Goal: Complete application form: Complete application form

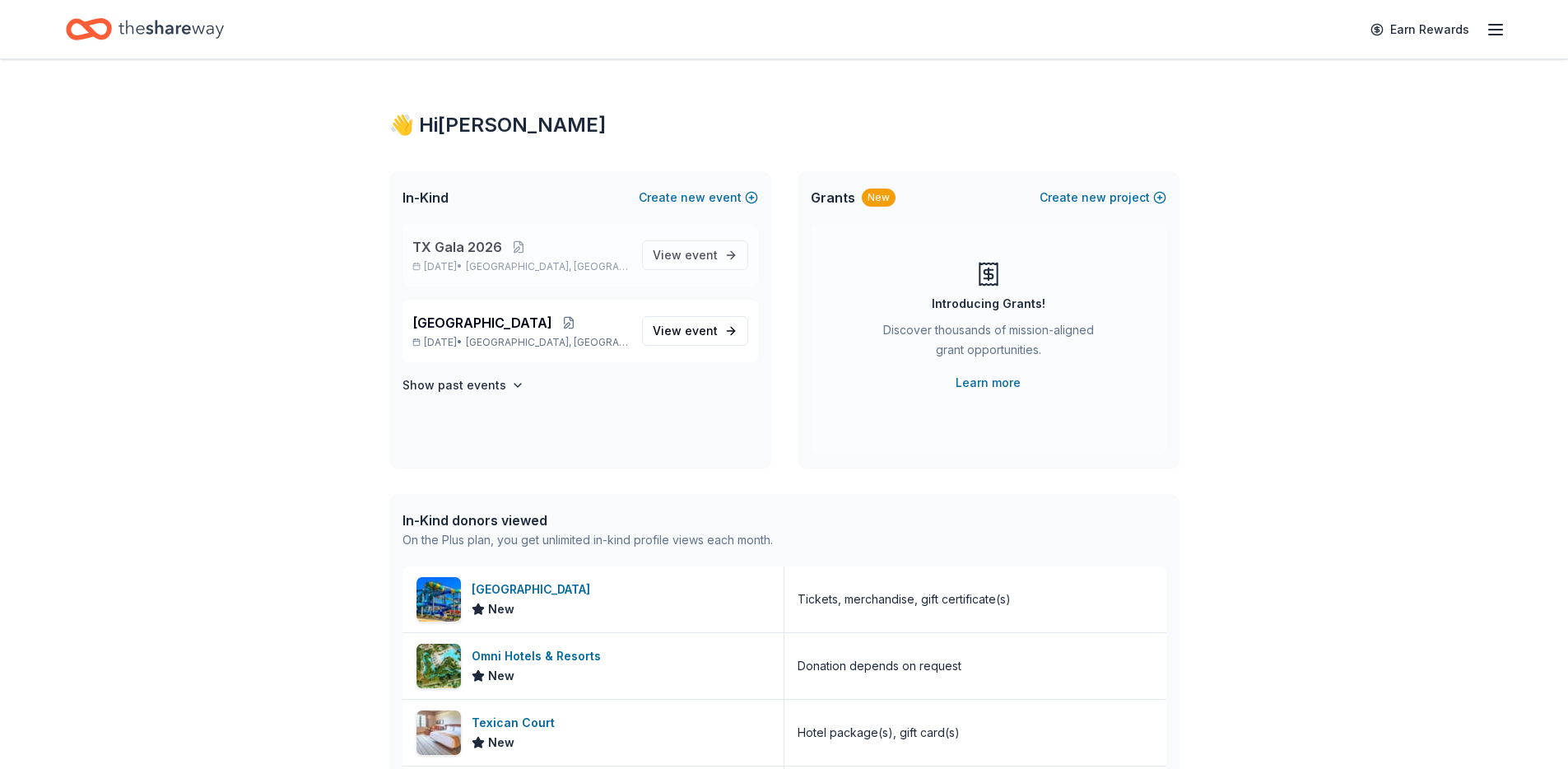
click at [463, 247] on span "TX Gala 2026" at bounding box center [457, 247] width 89 height 20
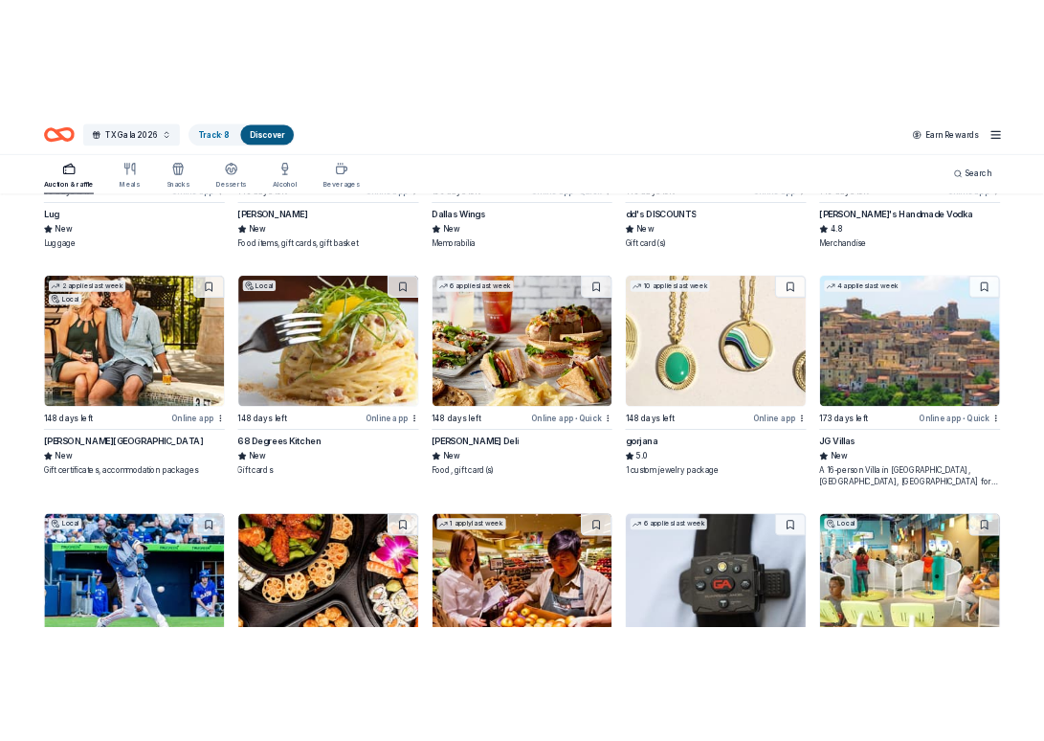
scroll to position [4588, 0]
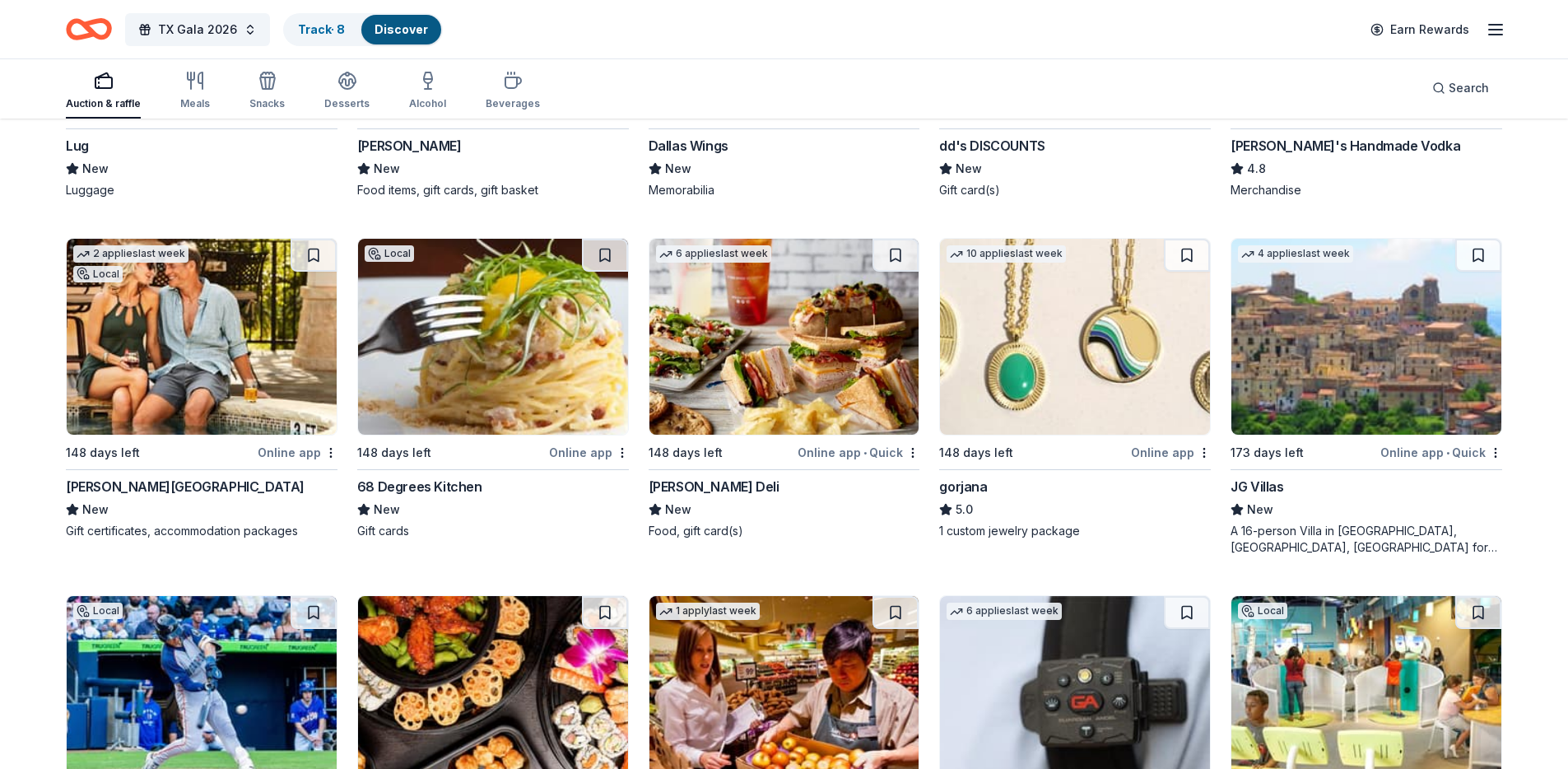
click at [151, 489] on div "La Cantera Resort & Spa" at bounding box center [186, 486] width 239 height 20
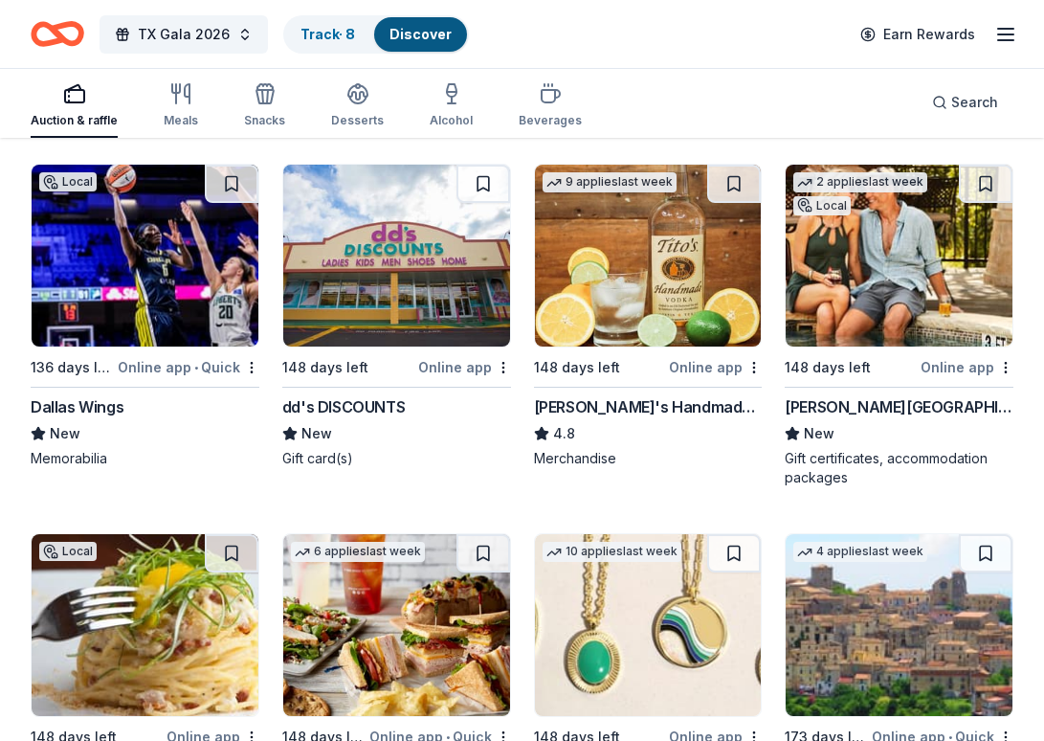
scroll to position [4970, 0]
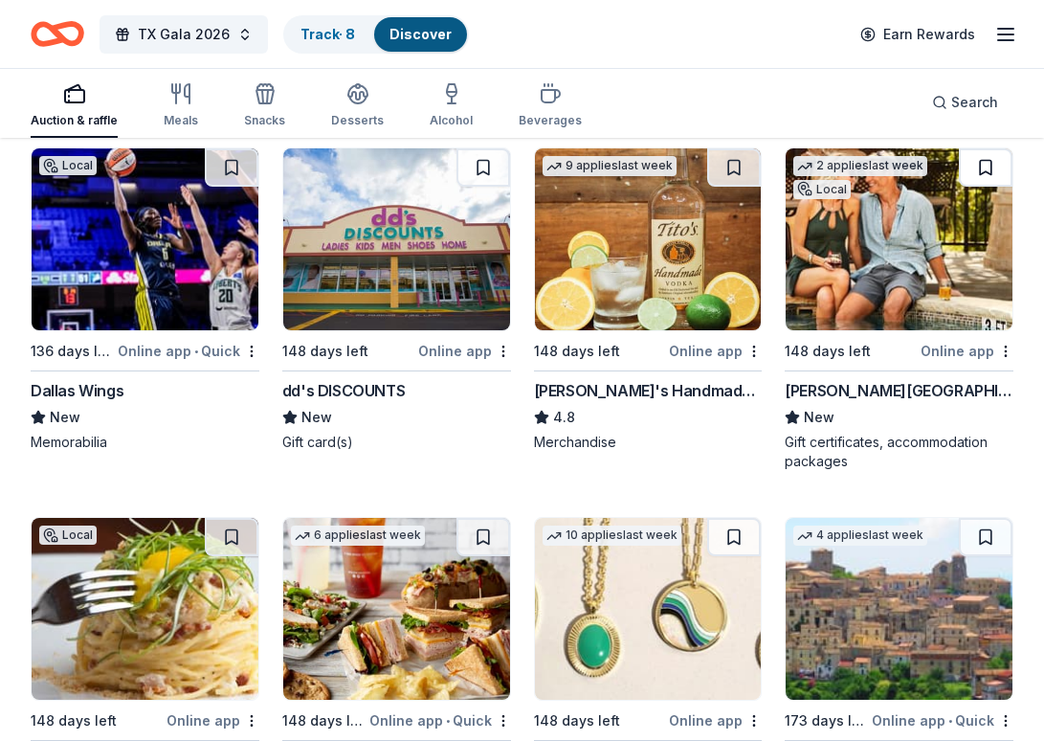
click at [981, 165] on button at bounding box center [986, 167] width 54 height 38
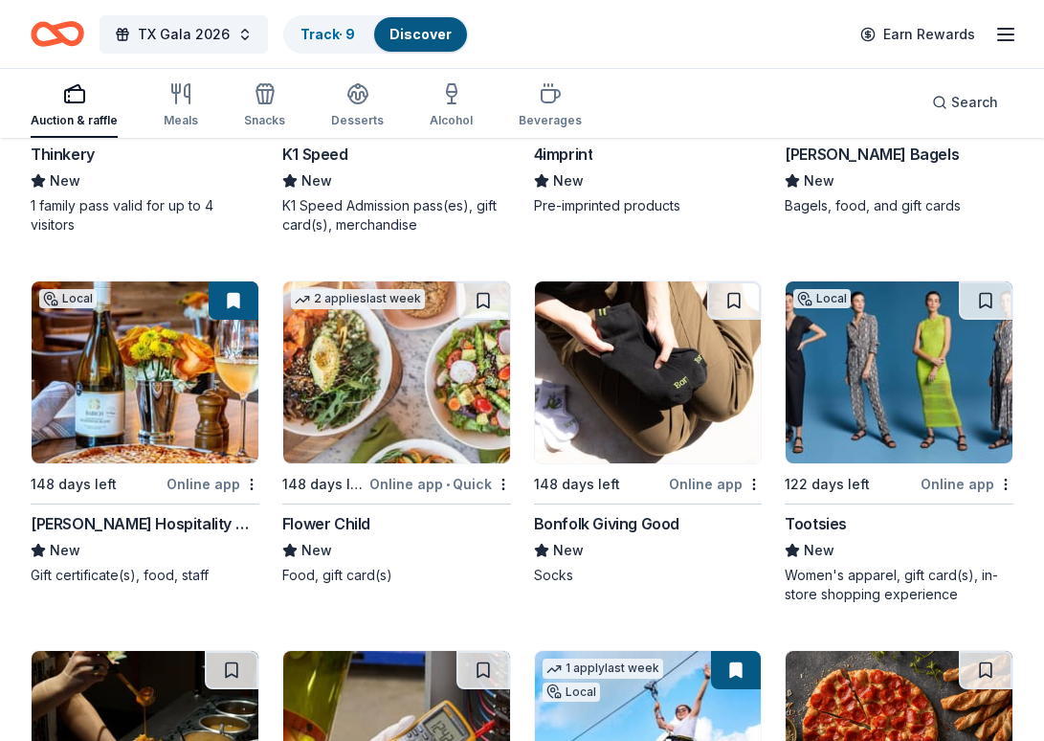
scroll to position [7435, 0]
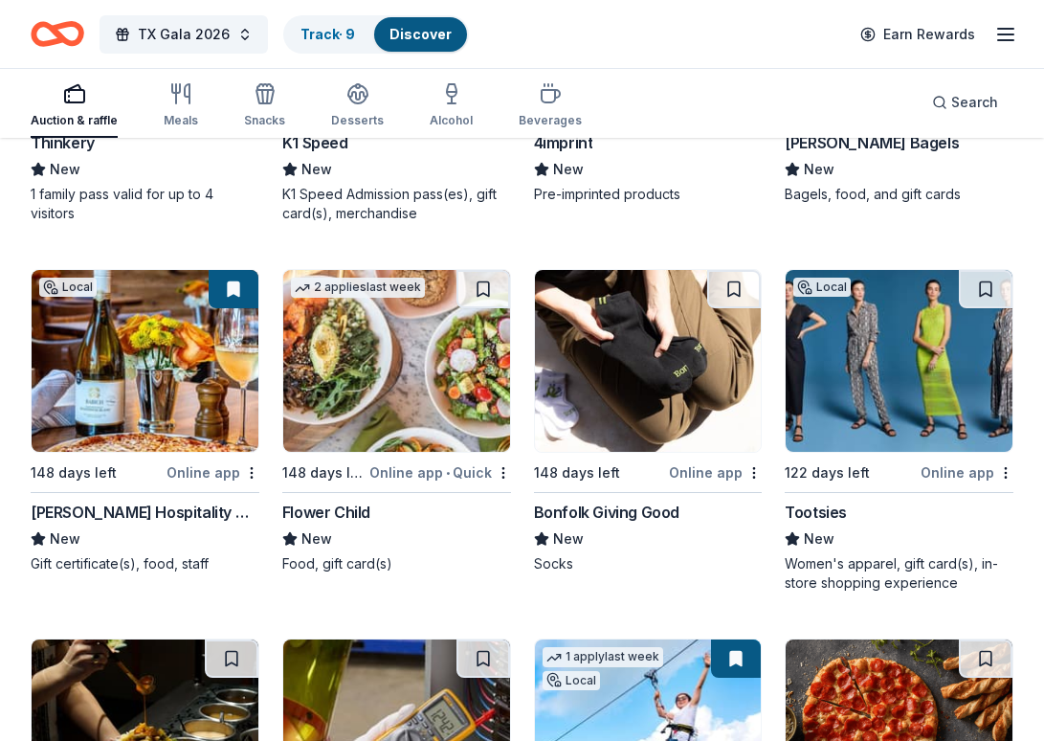
click at [880, 555] on div "Women's apparel, gift card(s), in-store shopping experience" at bounding box center [899, 573] width 229 height 38
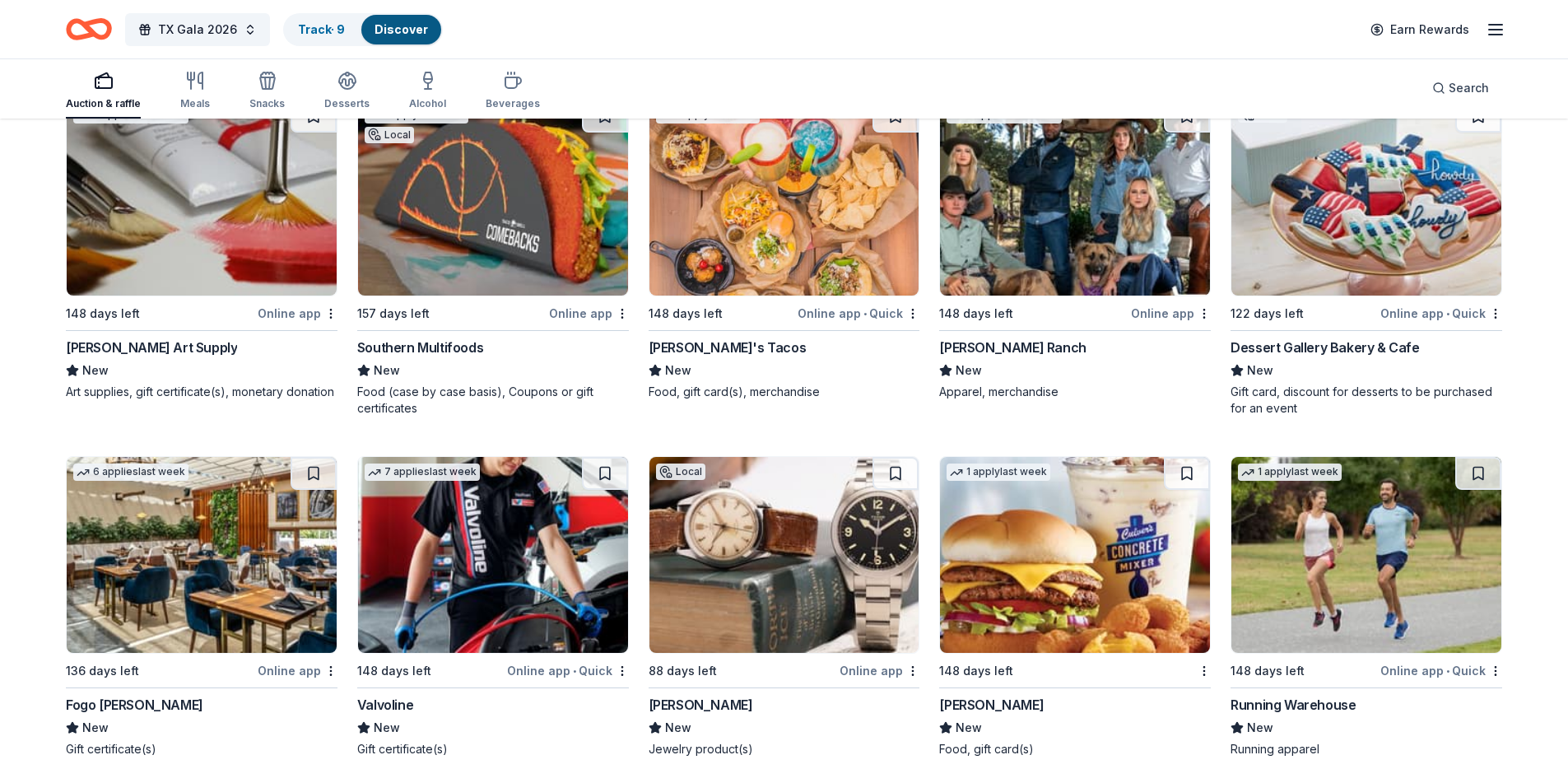
scroll to position [7406, 0]
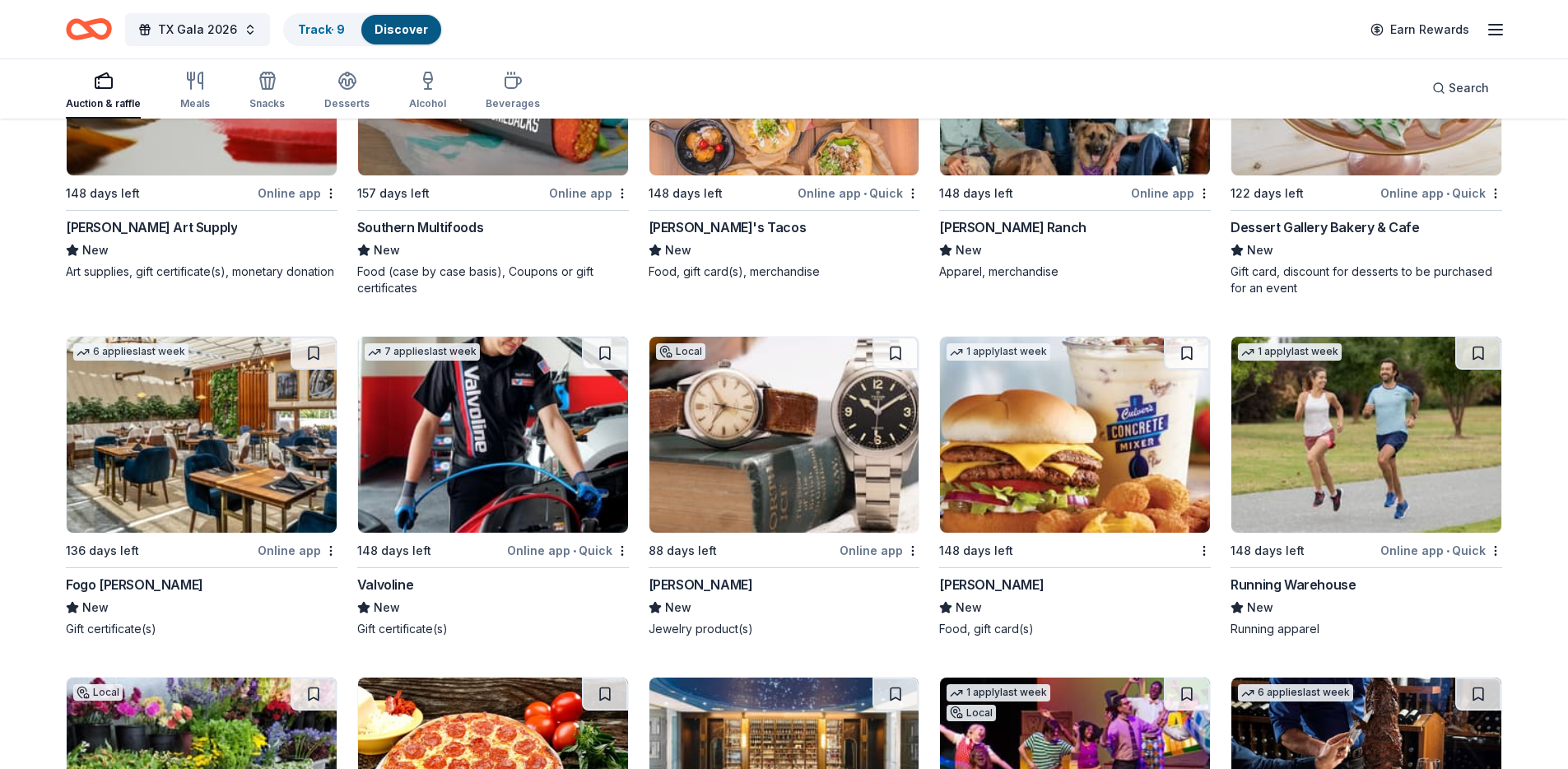
click at [736, 586] on div "Thomas Markle Jewelers" at bounding box center [701, 584] width 105 height 20
click at [893, 354] on button at bounding box center [896, 354] width 46 height 33
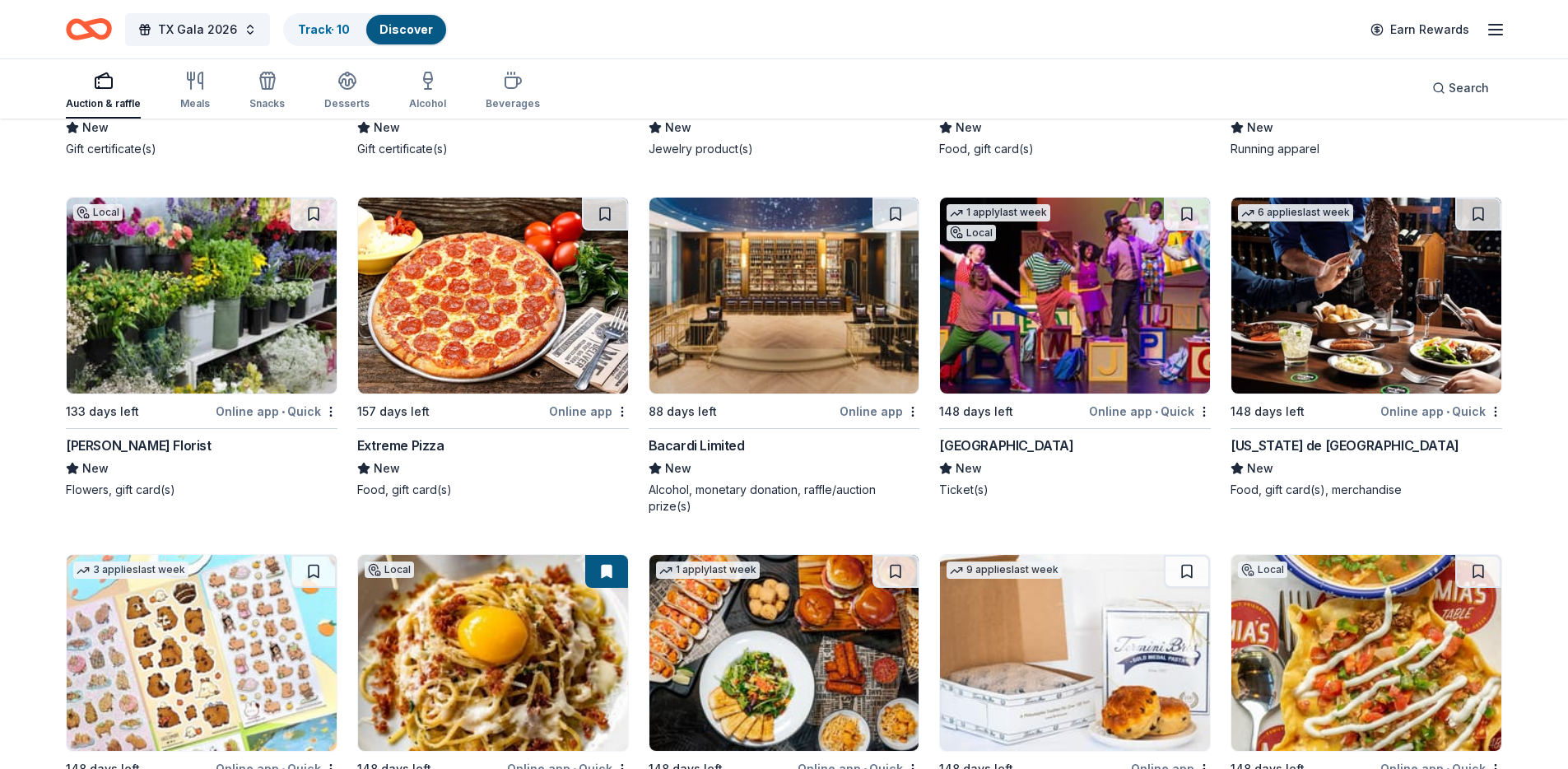
scroll to position [7871, 0]
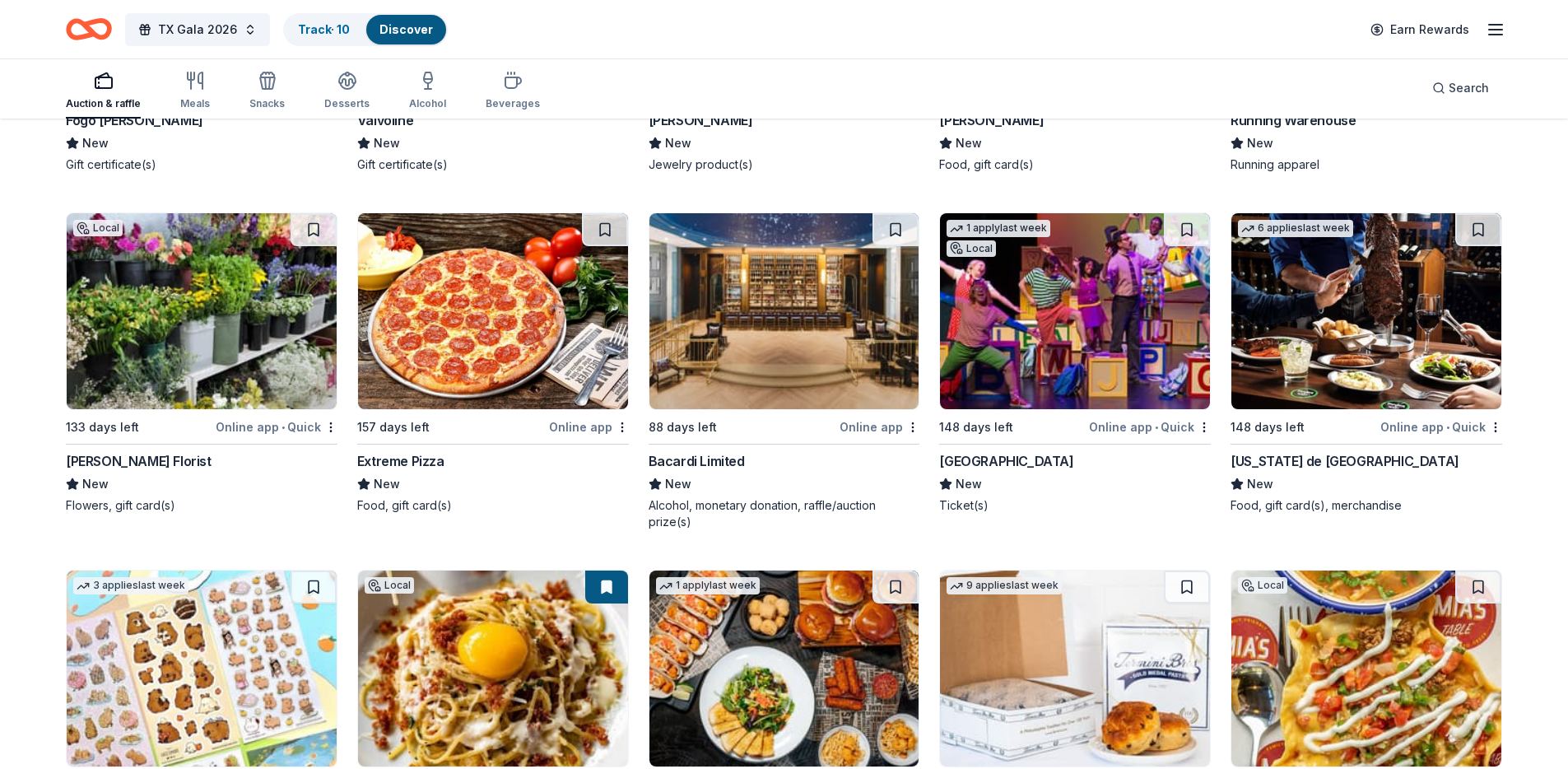
click at [1101, 354] on img at bounding box center [1075, 311] width 270 height 196
click at [1179, 231] on button at bounding box center [1187, 230] width 46 height 33
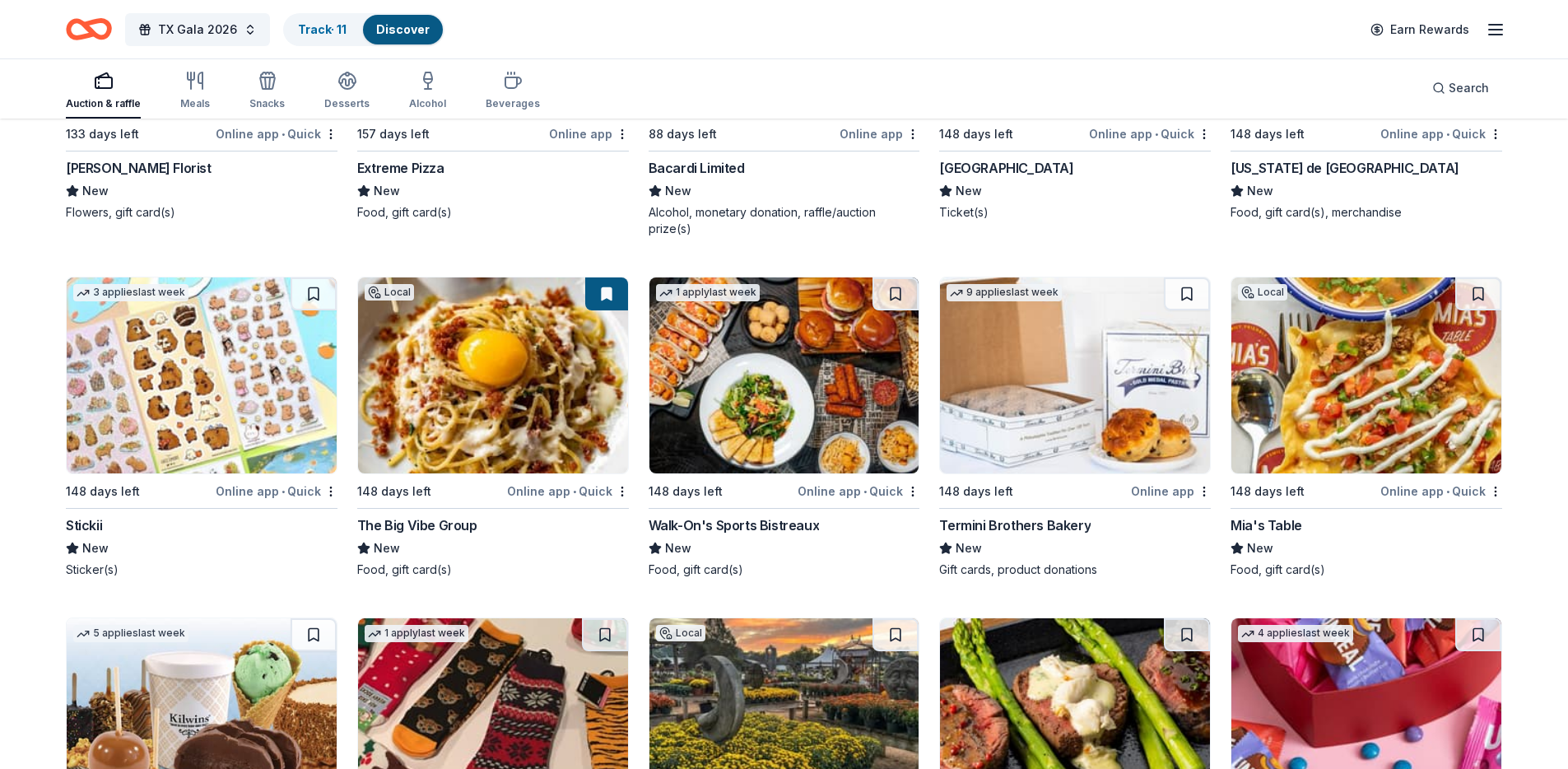
scroll to position [7926, 0]
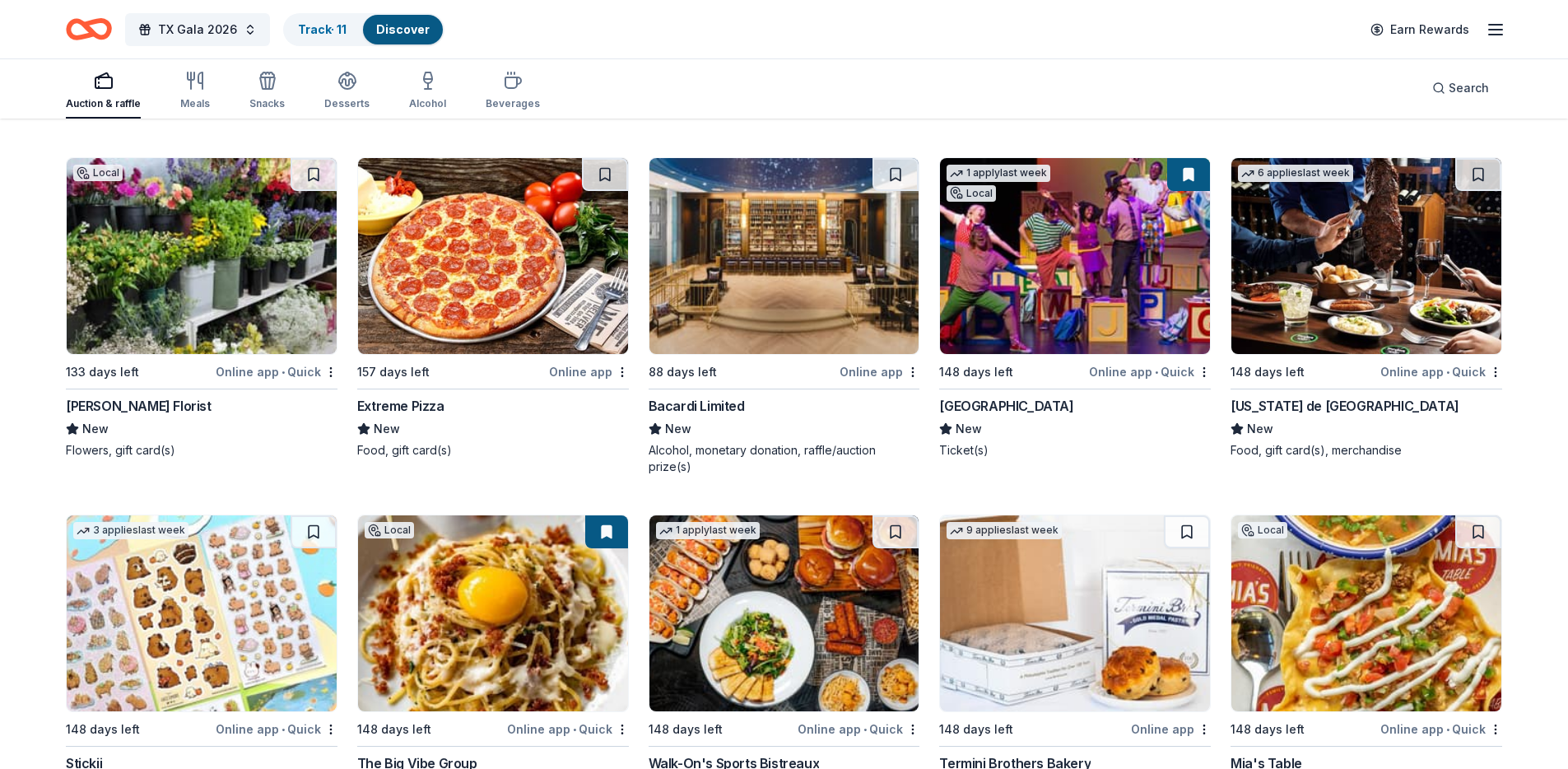
click at [754, 265] on img at bounding box center [784, 256] width 270 height 196
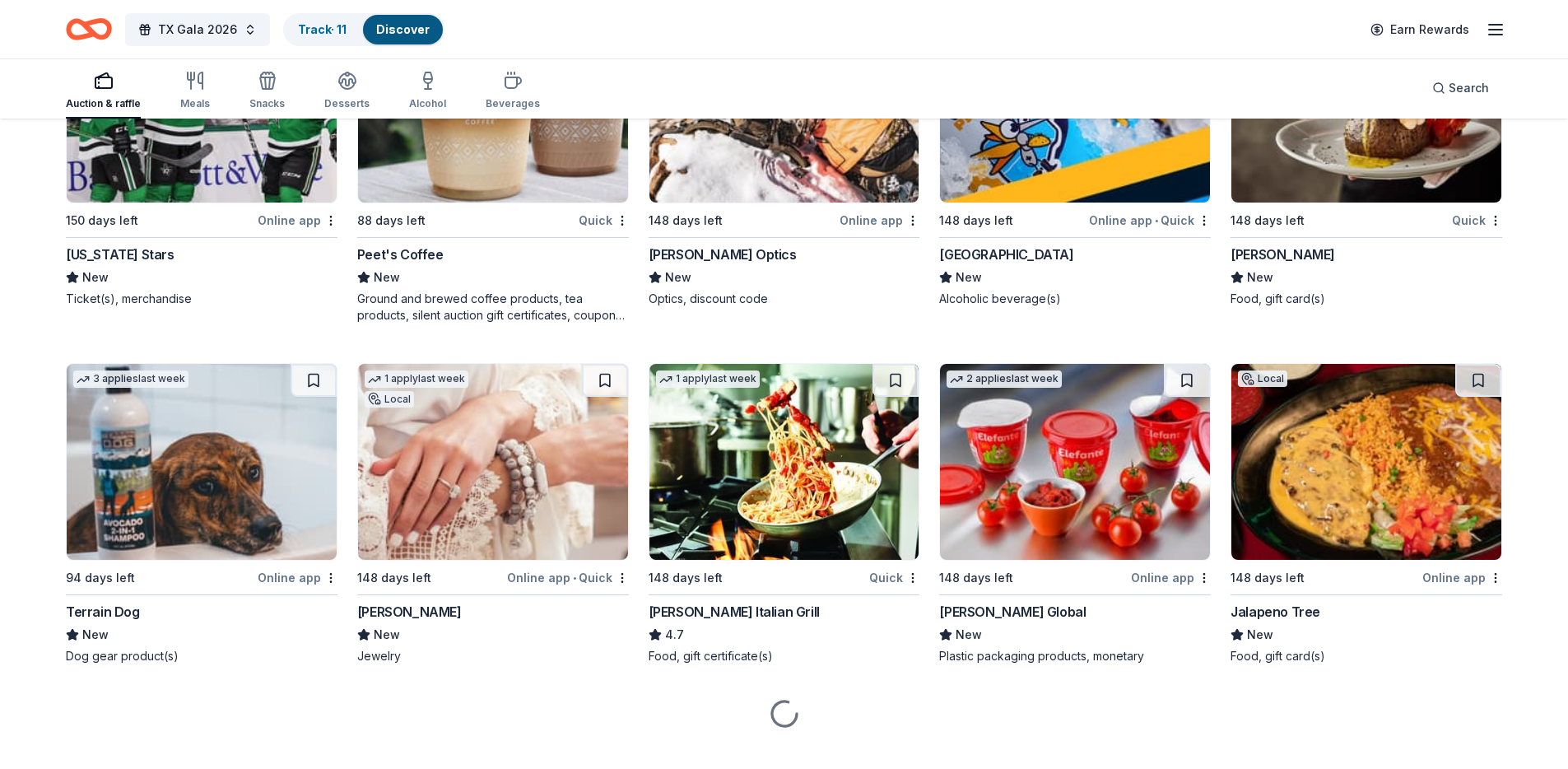
scroll to position [10199, 0]
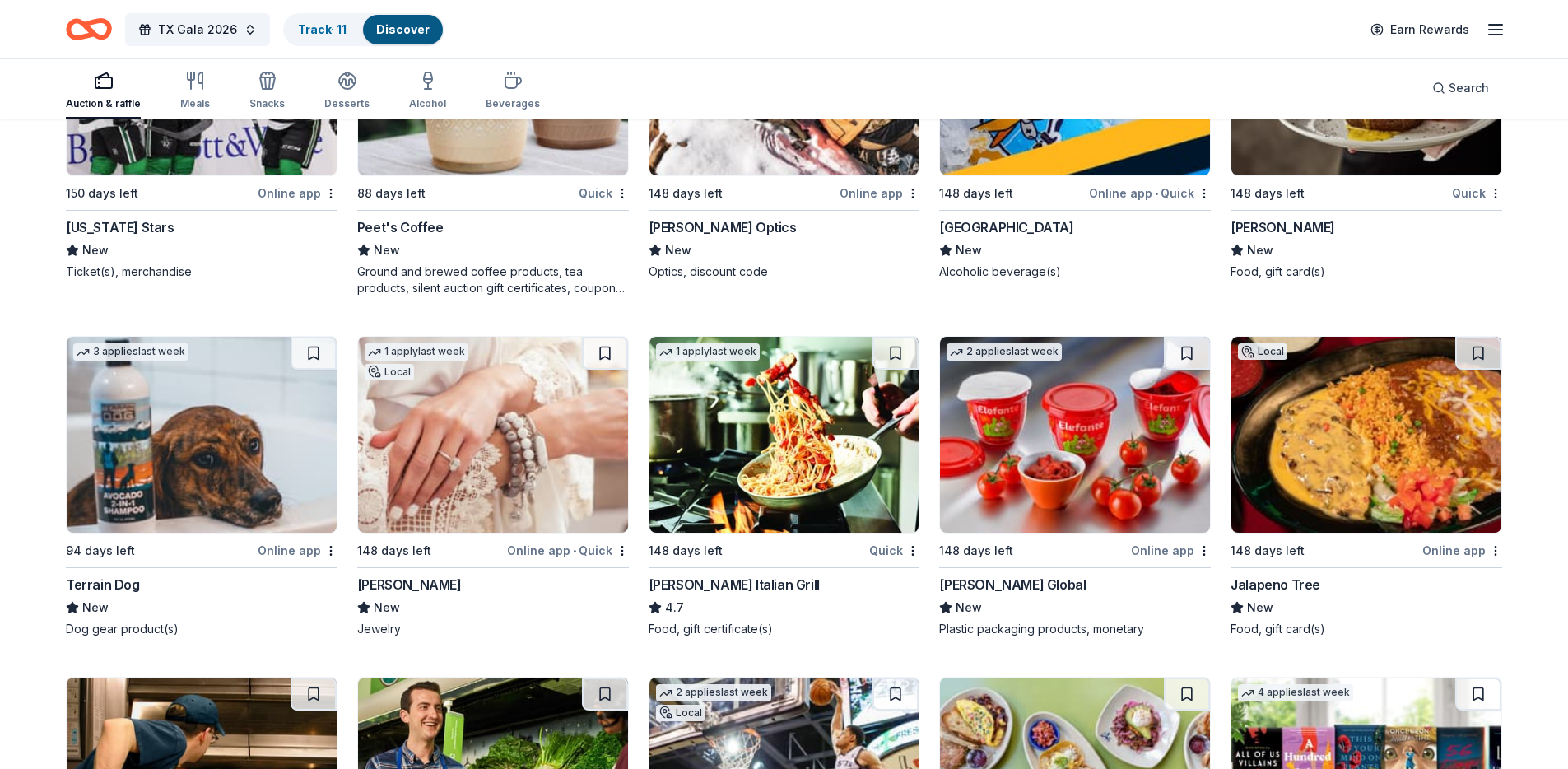
click at [800, 518] on img at bounding box center [784, 435] width 270 height 196
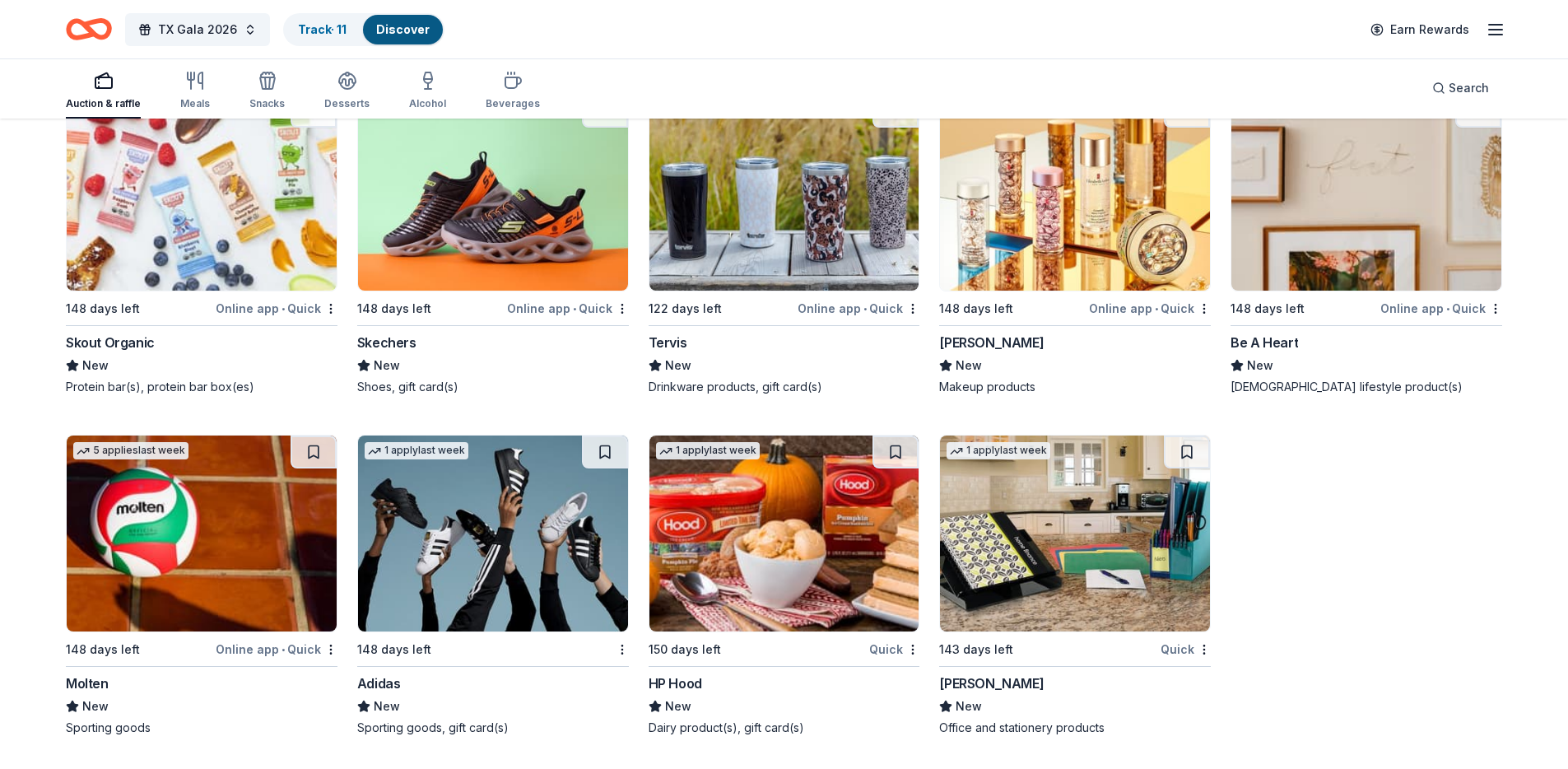
scroll to position [19211, 0]
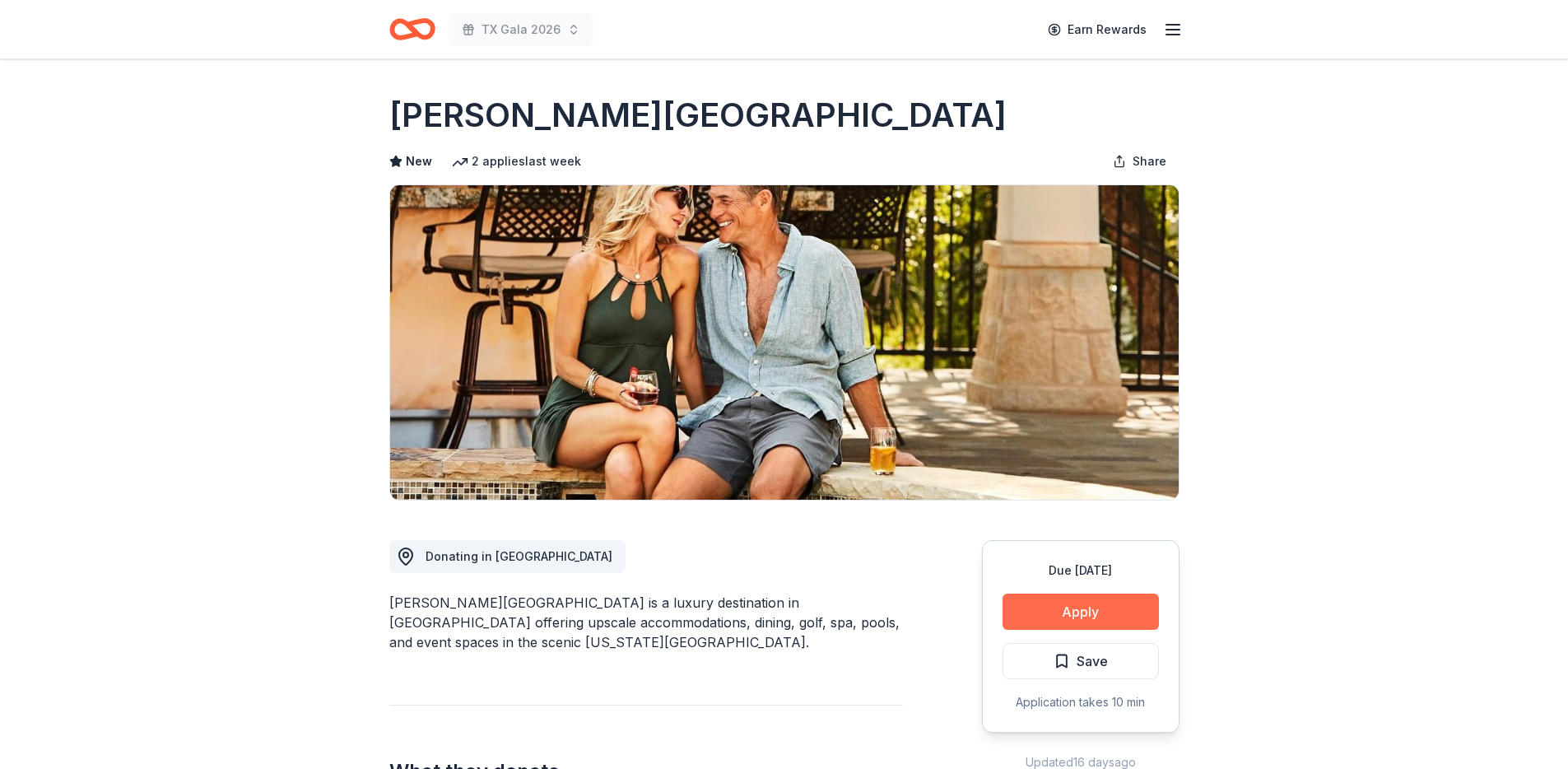
click at [1093, 618] on button "Apply" at bounding box center [1081, 612] width 156 height 36
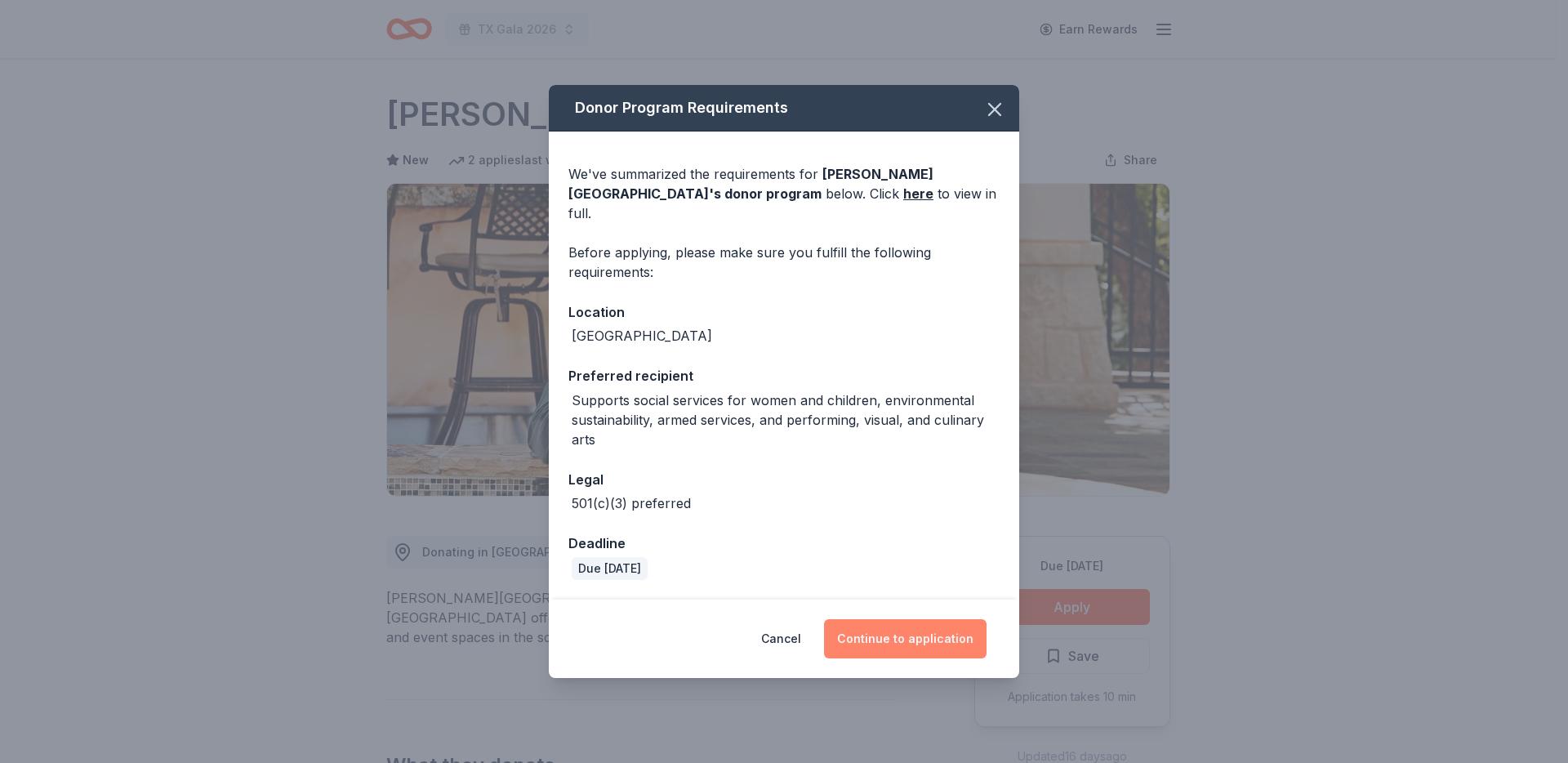
click at [923, 637] on button "Continue to application" at bounding box center [905, 639] width 163 height 39
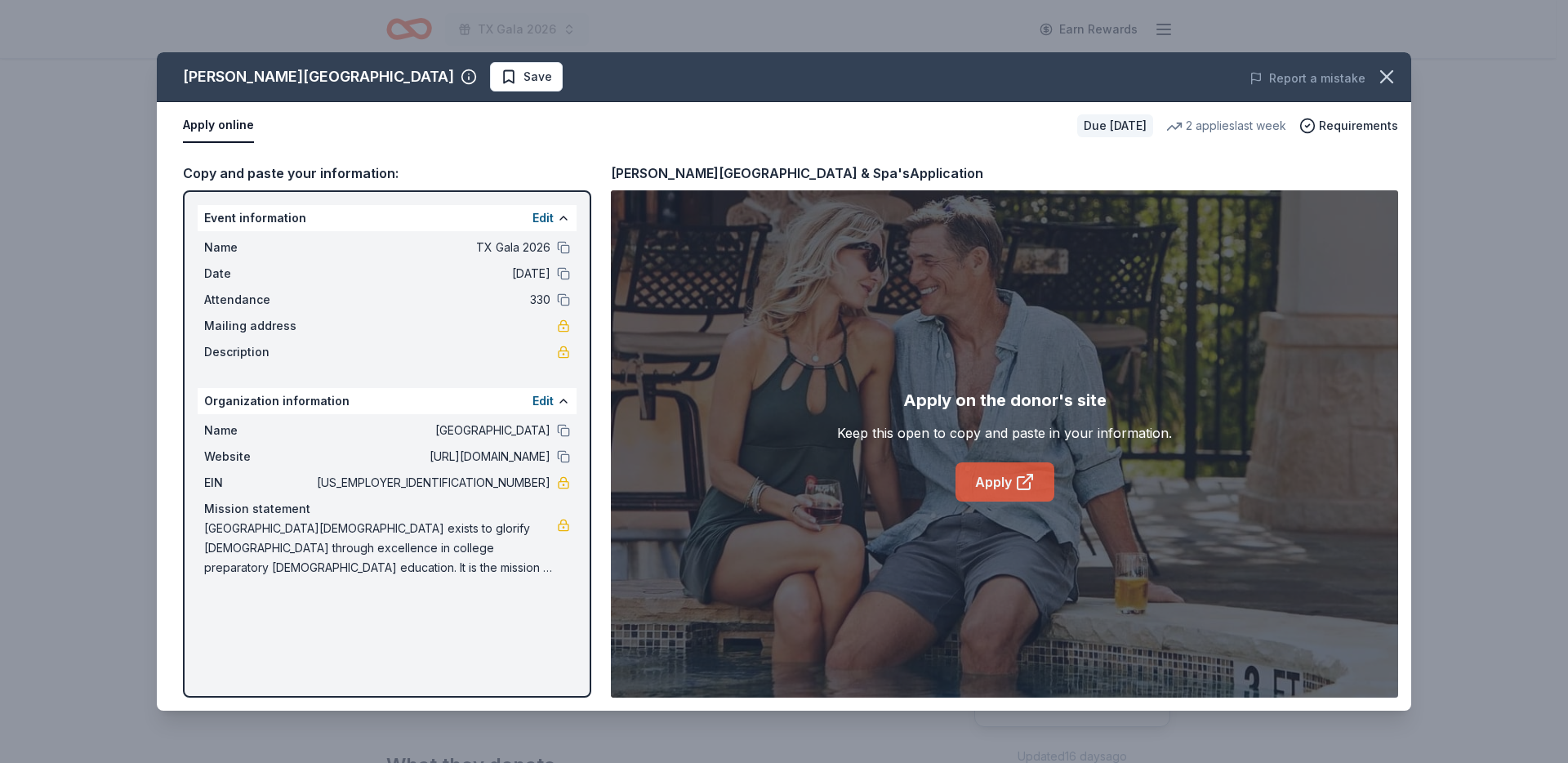
click at [1004, 483] on link "Apply" at bounding box center [1005, 482] width 99 height 39
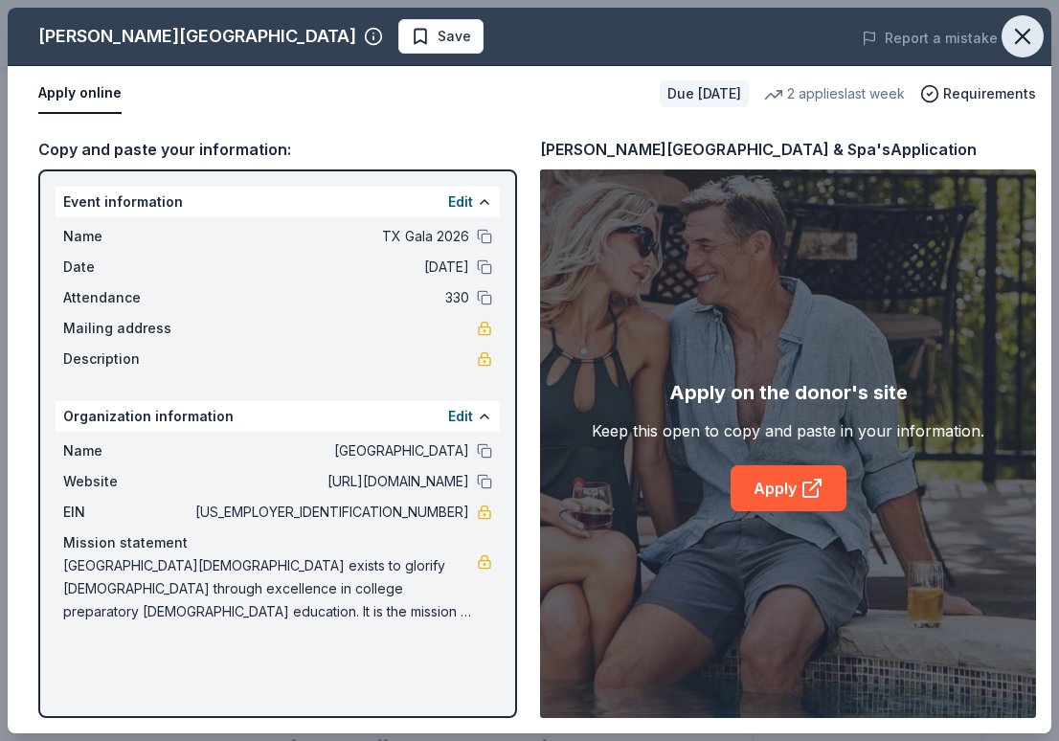
click at [1021, 42] on icon "button" at bounding box center [1022, 36] width 27 height 27
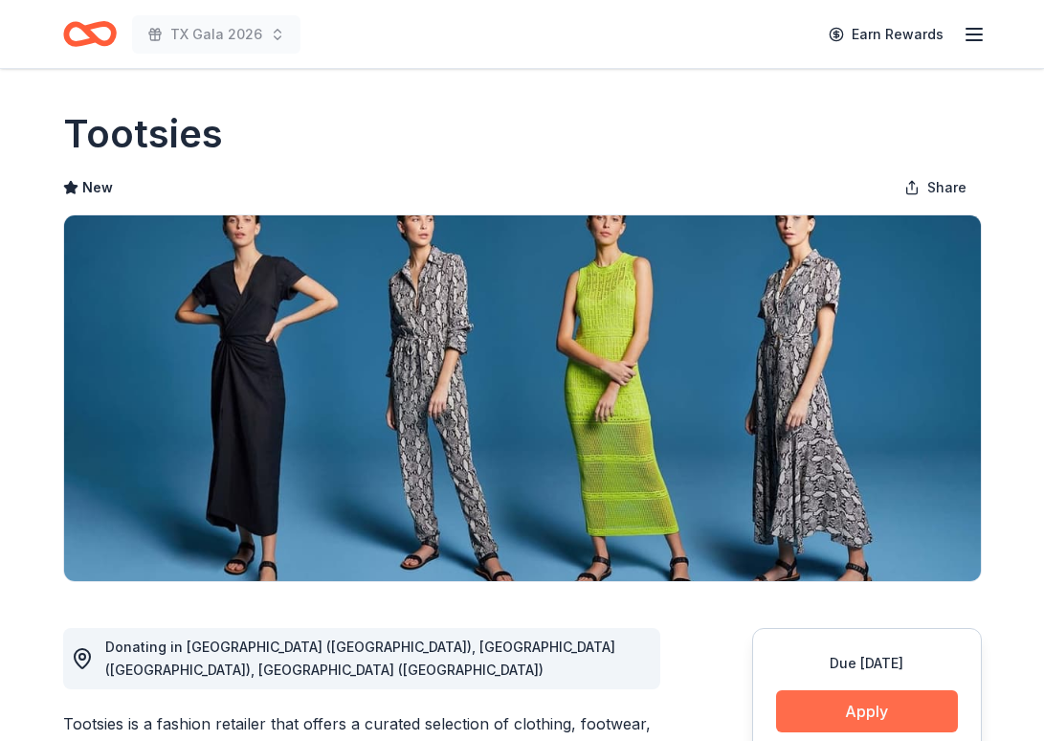
click at [863, 714] on button "Apply" at bounding box center [867, 711] width 182 height 42
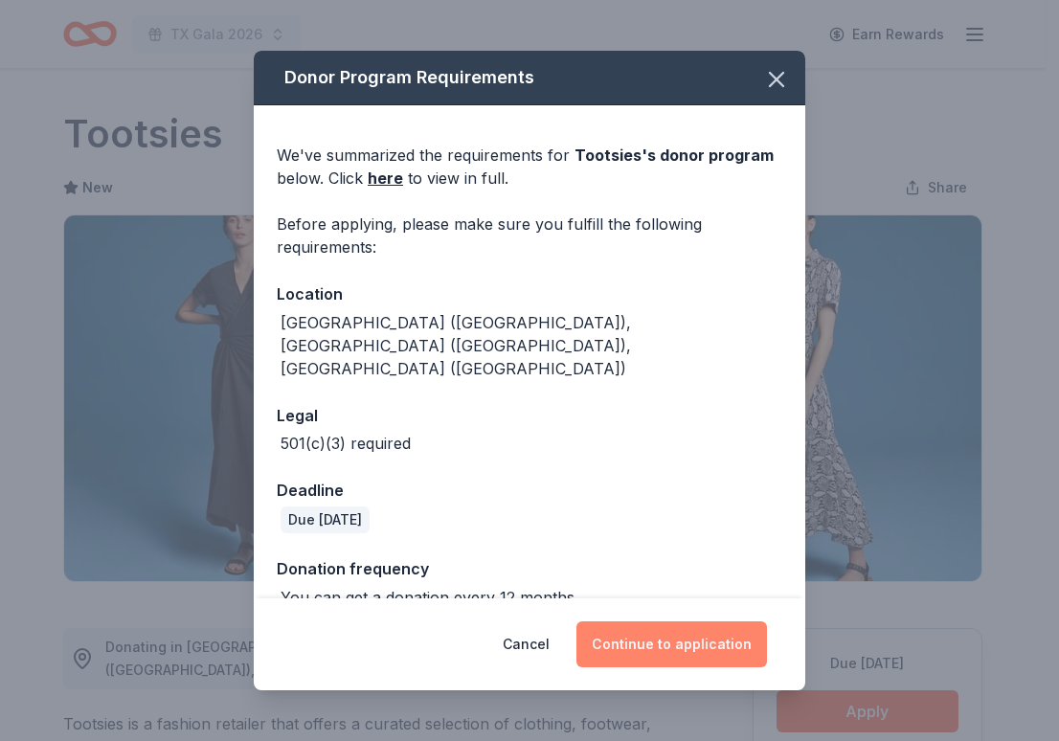
click at [672, 636] on button "Continue to application" at bounding box center [671, 644] width 191 height 46
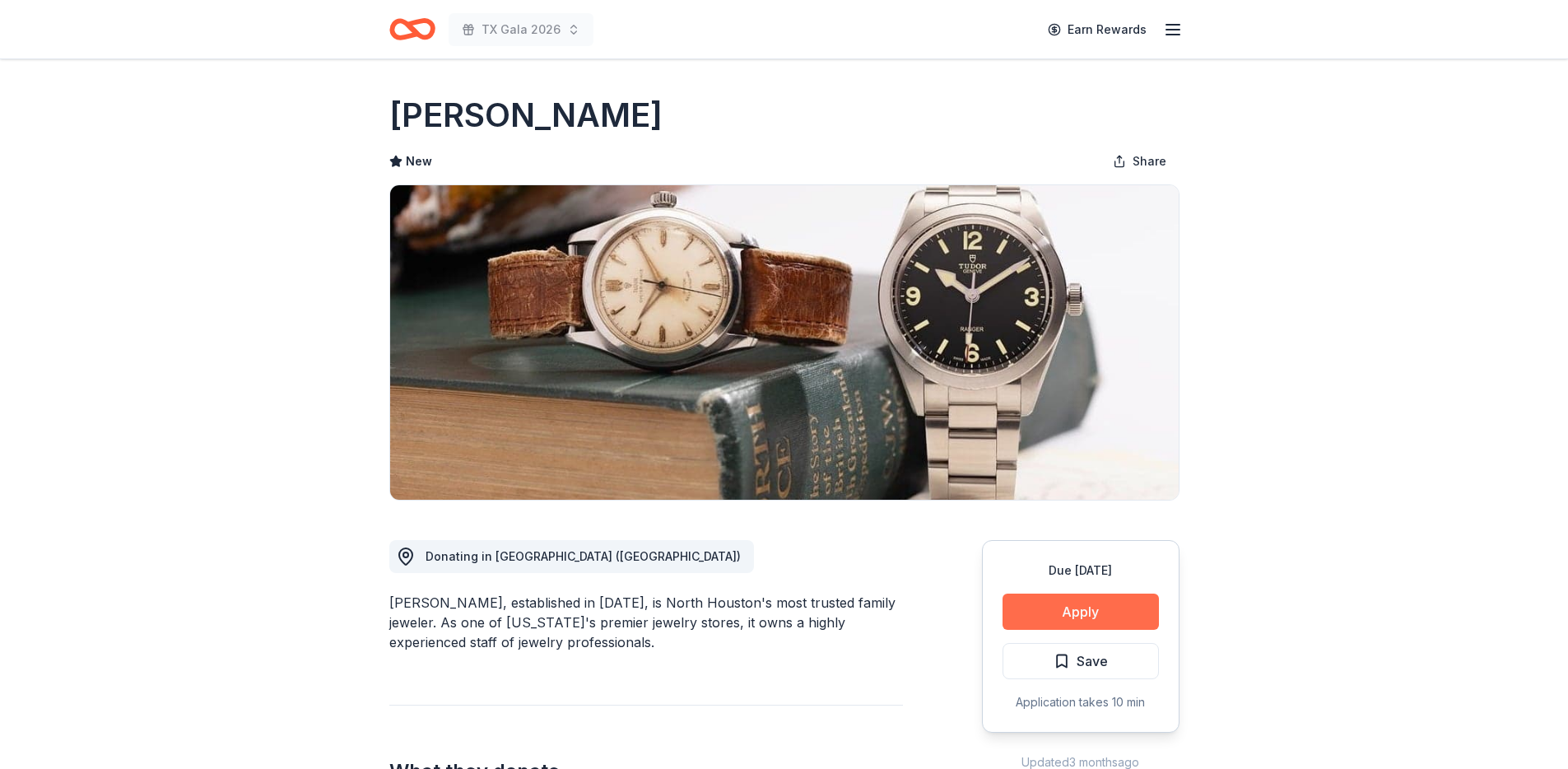
click at [1089, 612] on button "Apply" at bounding box center [1081, 612] width 156 height 36
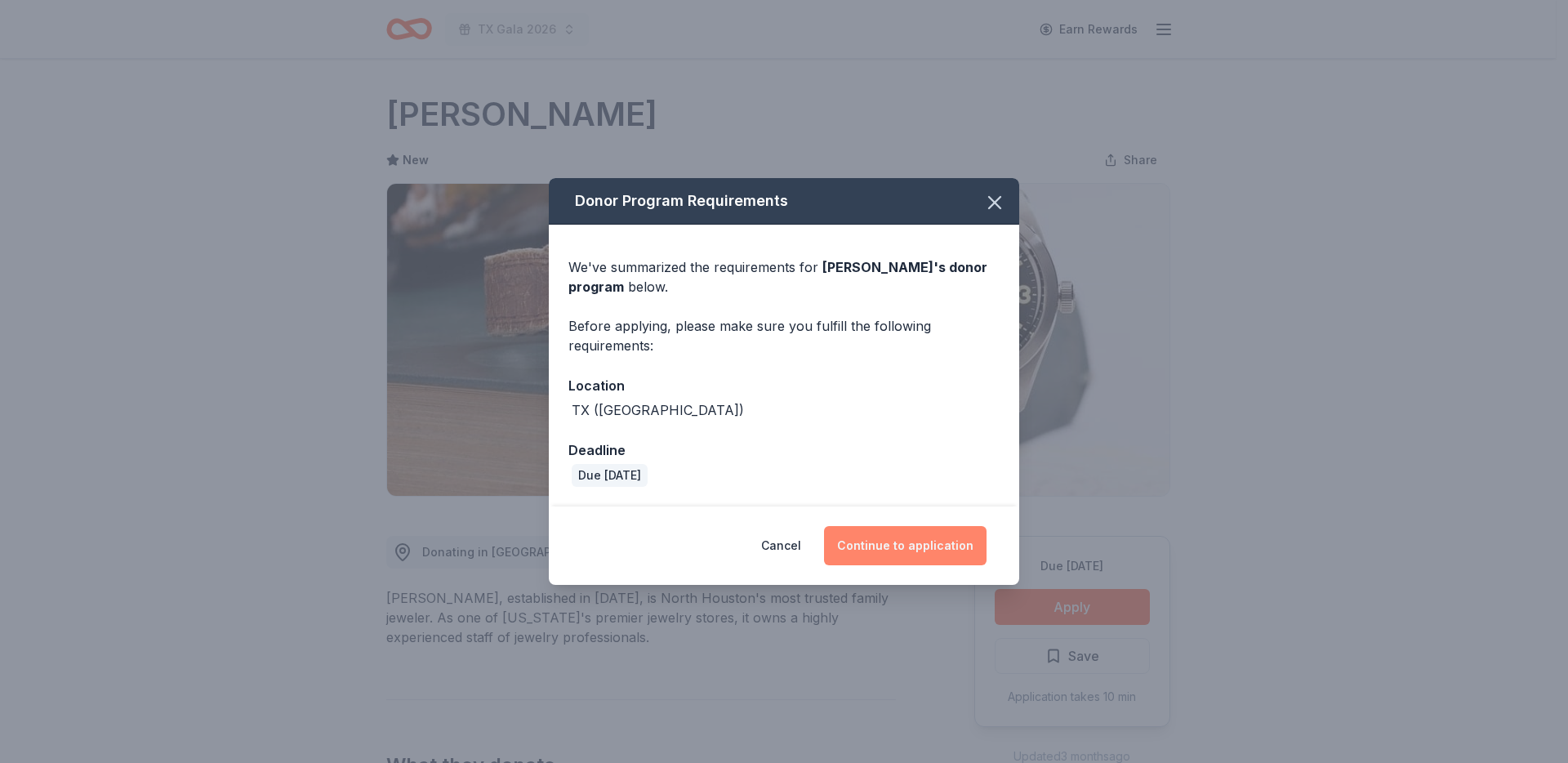
click at [891, 550] on button "Continue to application" at bounding box center [905, 546] width 163 height 39
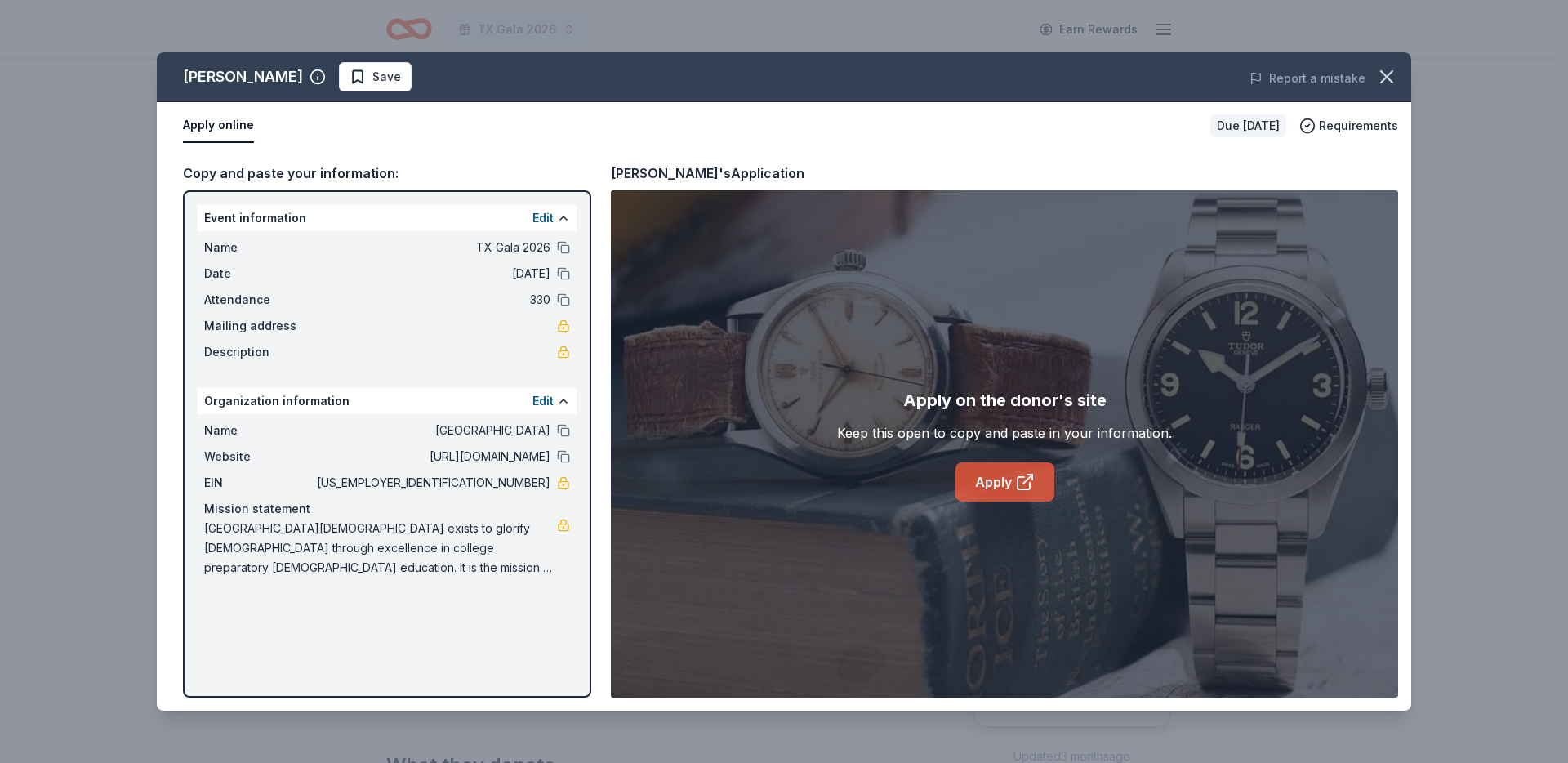
click at [984, 486] on link "Apply" at bounding box center [1005, 482] width 99 height 39
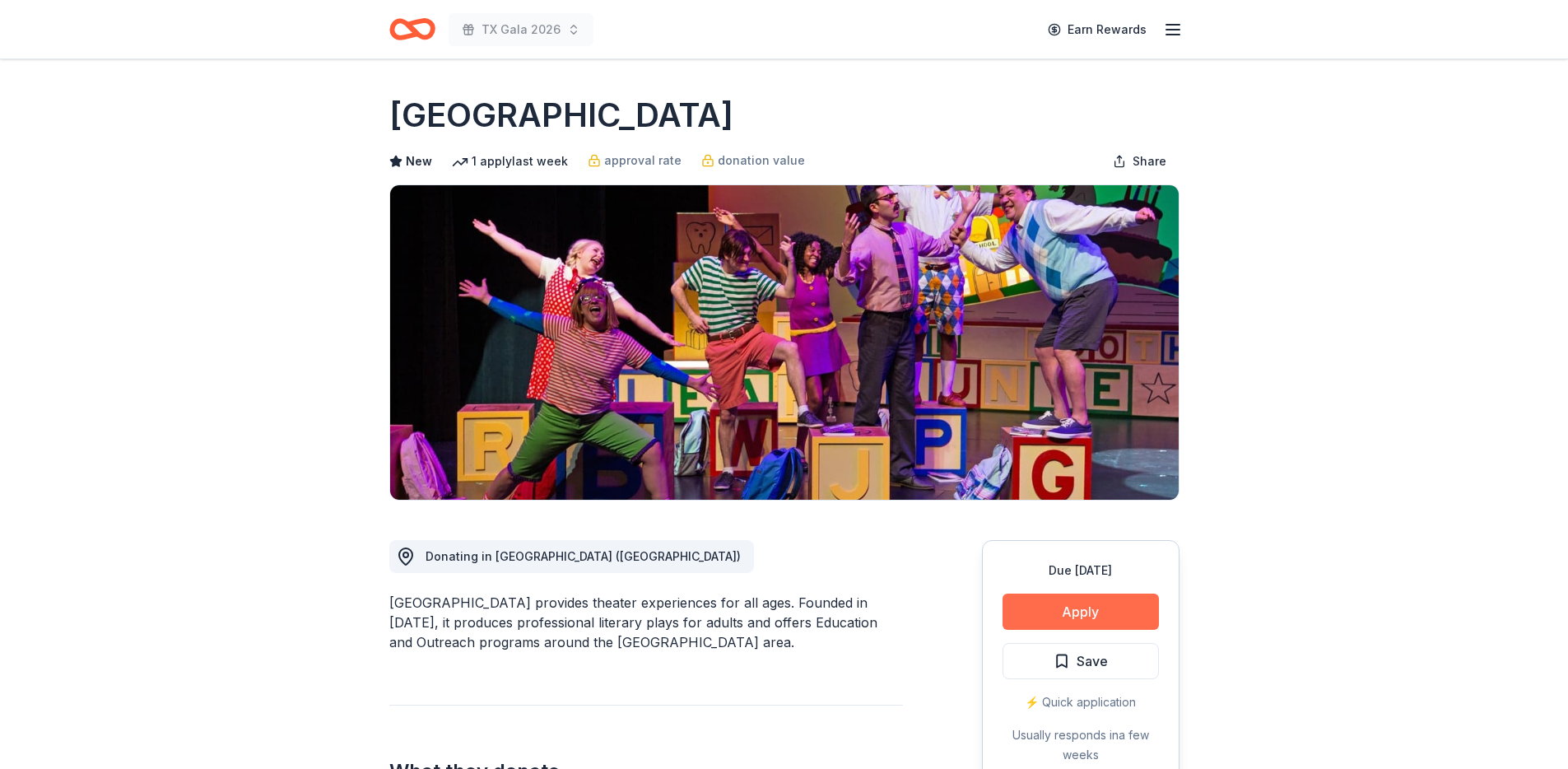
click at [1118, 613] on button "Apply" at bounding box center [1081, 612] width 156 height 36
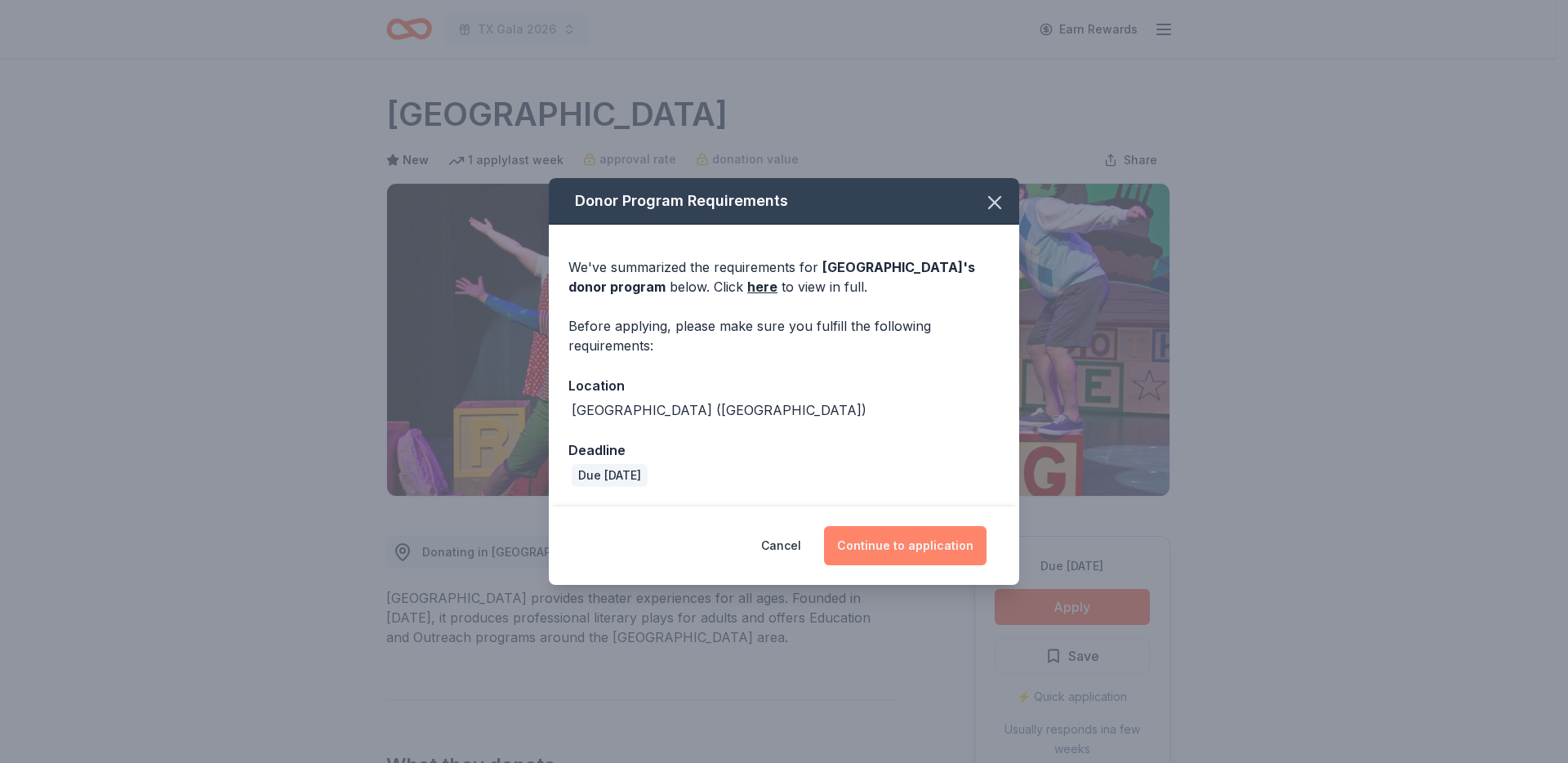
click at [897, 537] on button "Continue to application" at bounding box center [905, 546] width 163 height 39
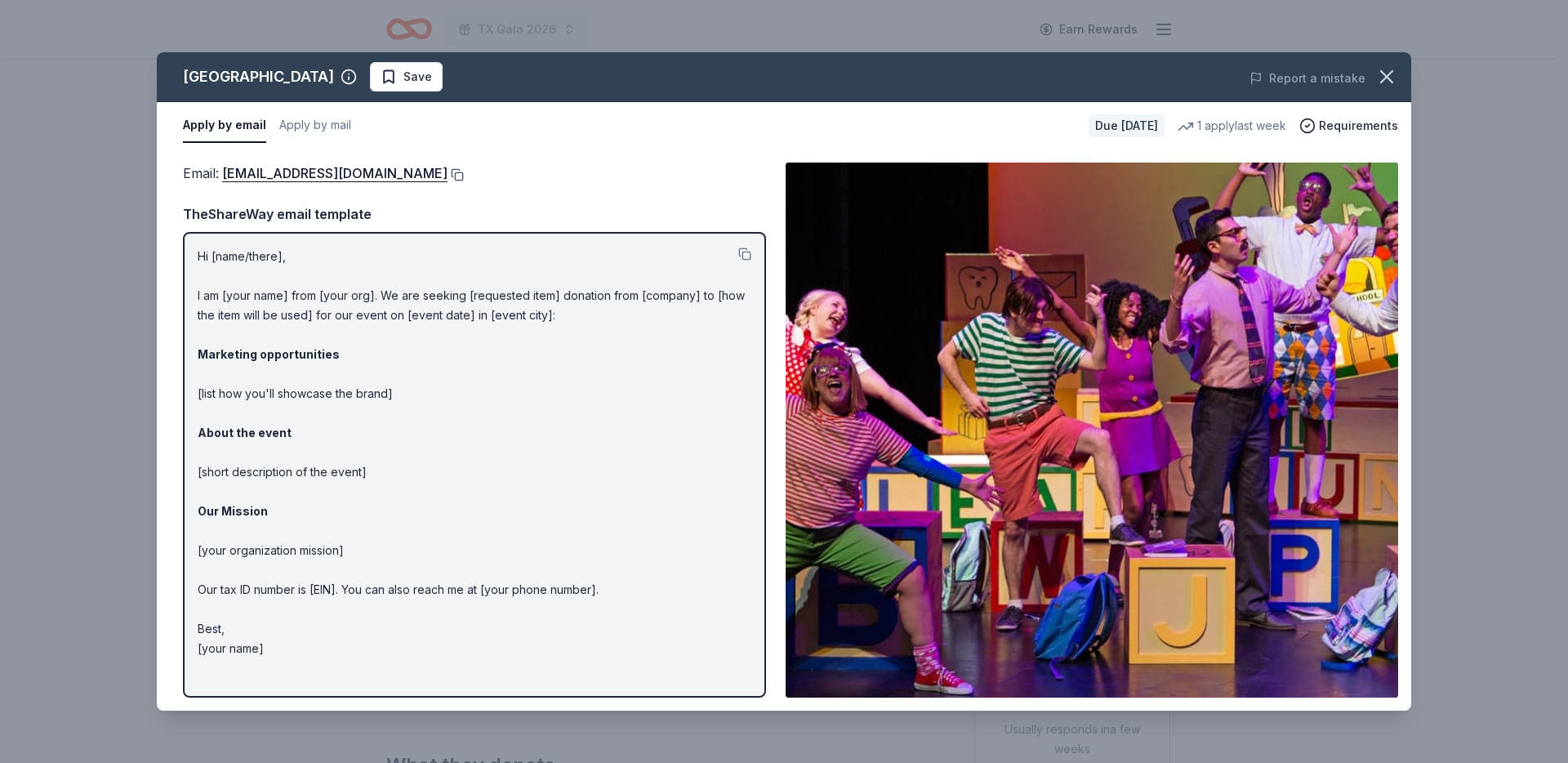
click at [448, 176] on button at bounding box center [456, 174] width 16 height 13
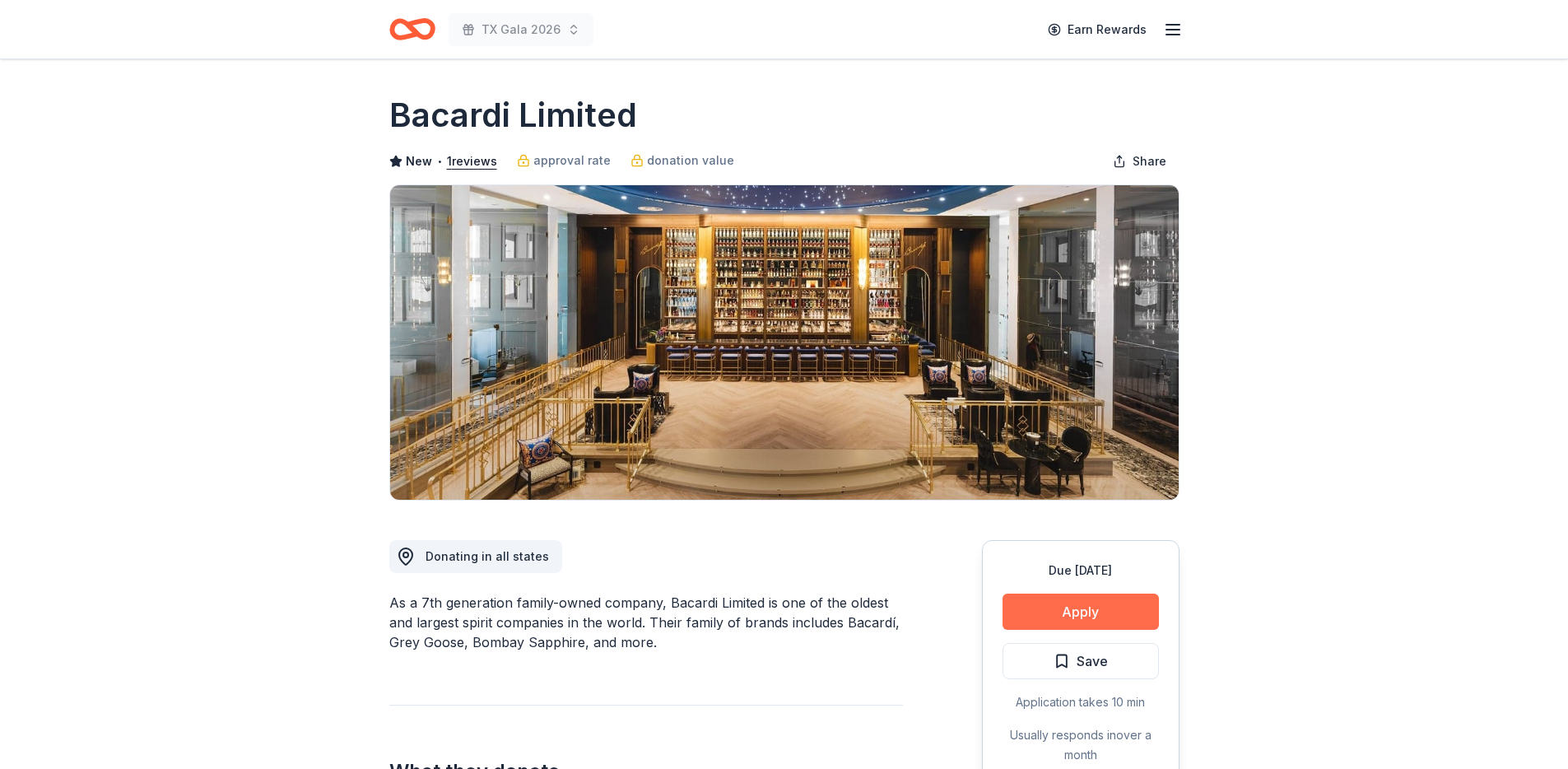
click at [1078, 611] on button "Apply" at bounding box center [1081, 612] width 156 height 36
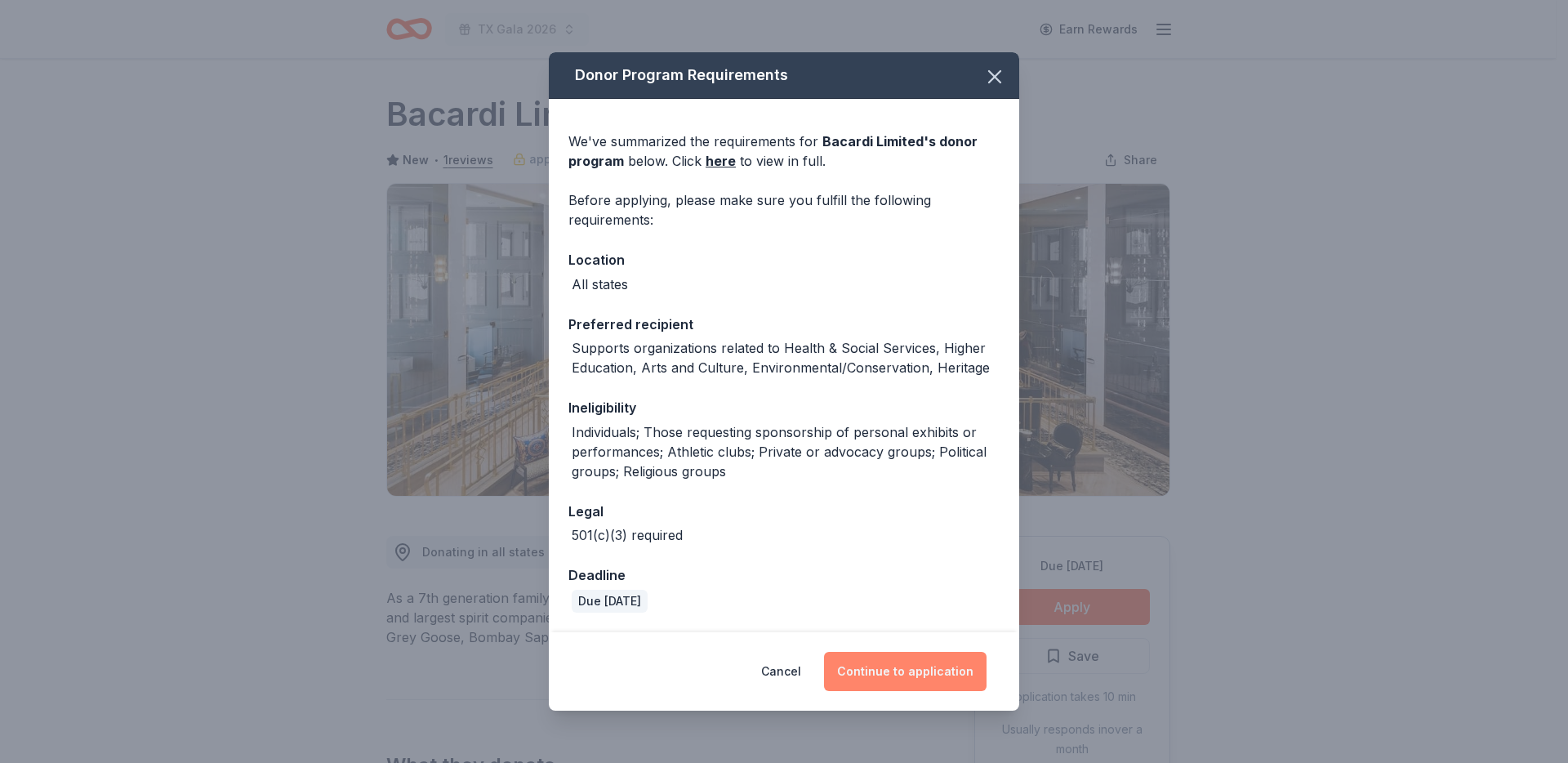
click at [915, 665] on button "Continue to application" at bounding box center [905, 672] width 163 height 39
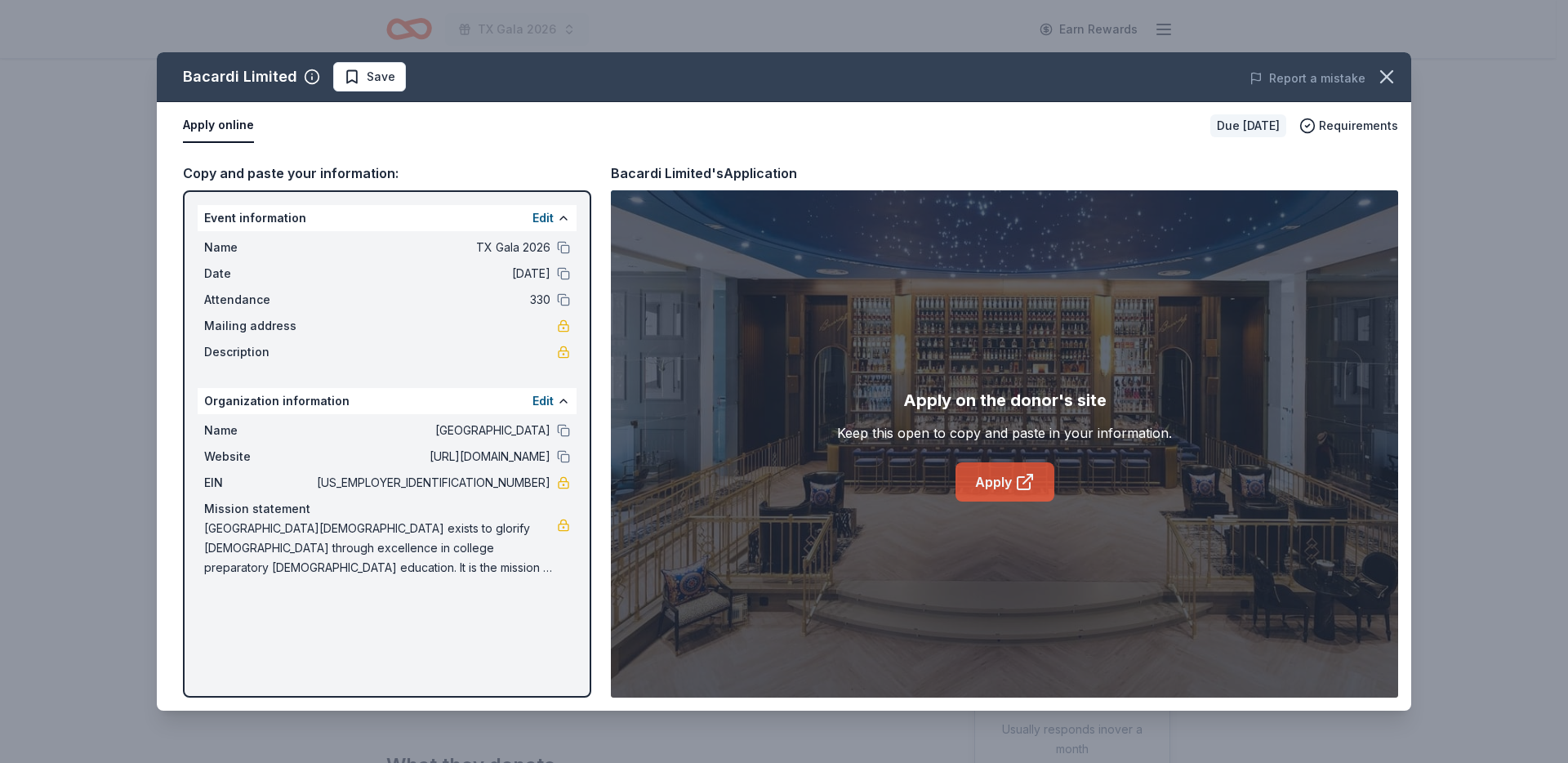
click at [1005, 481] on link "Apply" at bounding box center [1005, 482] width 99 height 39
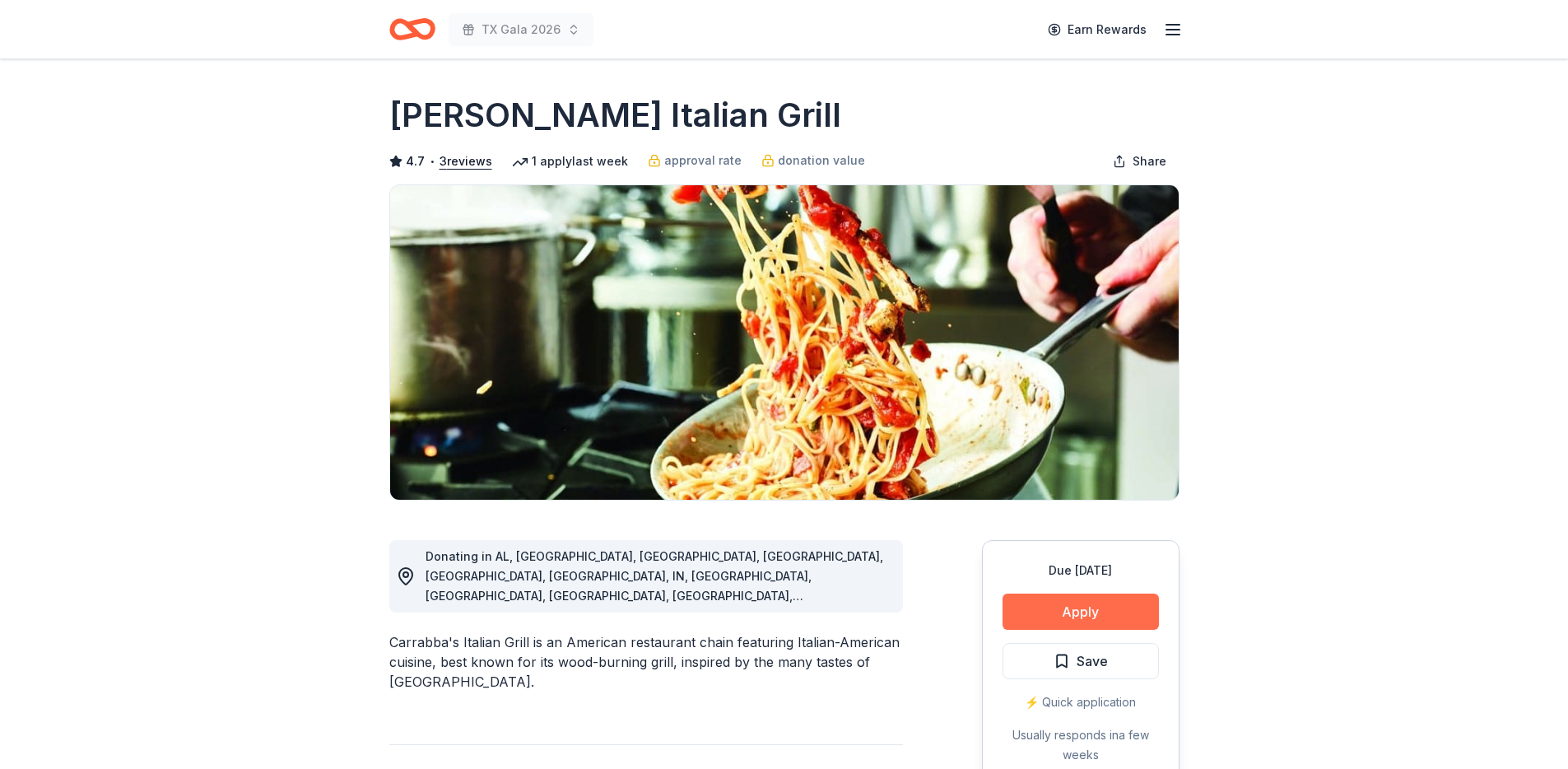
click at [1057, 605] on button "Apply" at bounding box center [1081, 612] width 156 height 36
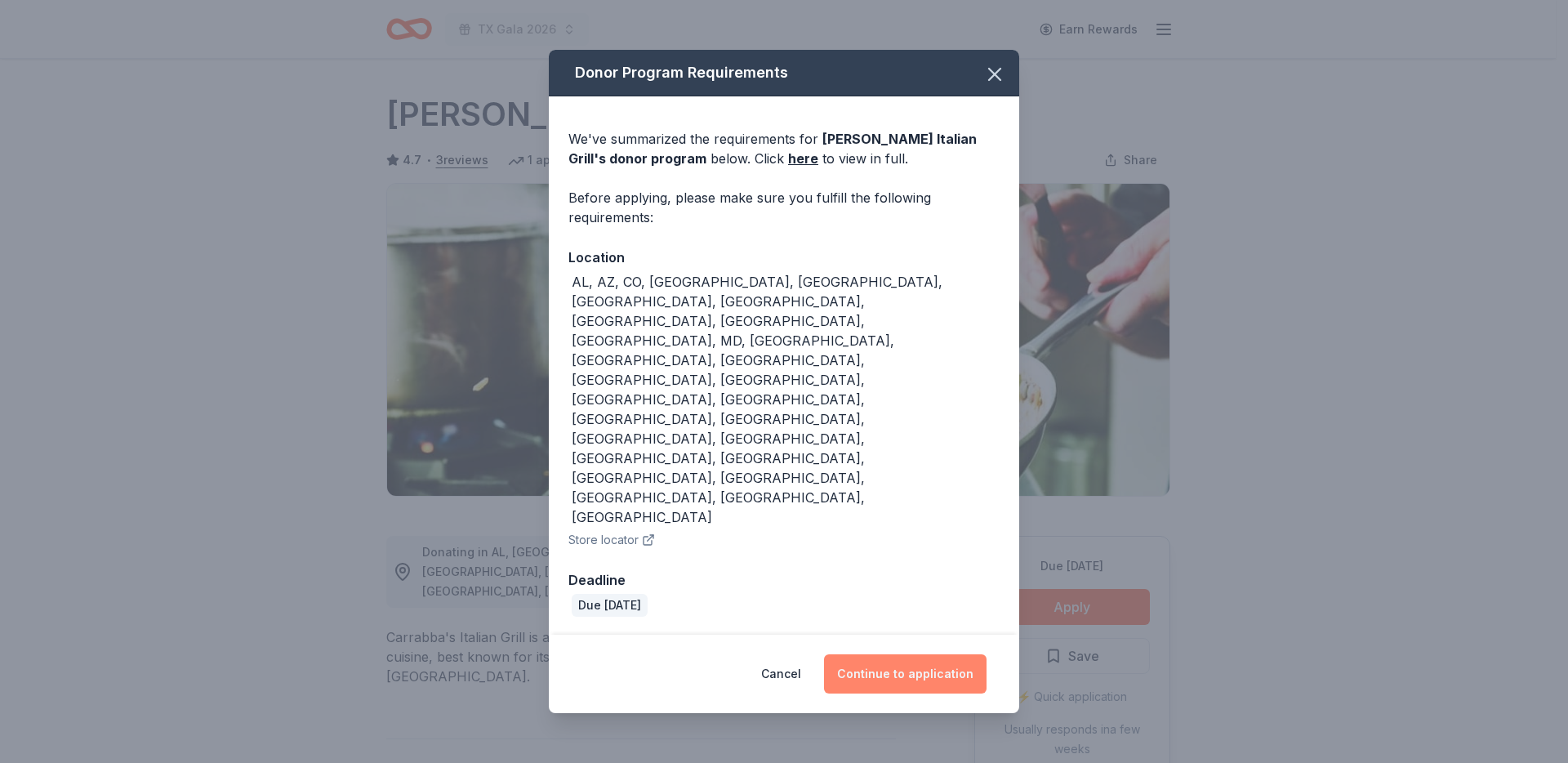
click at [887, 655] on button "Continue to application" at bounding box center [905, 674] width 163 height 39
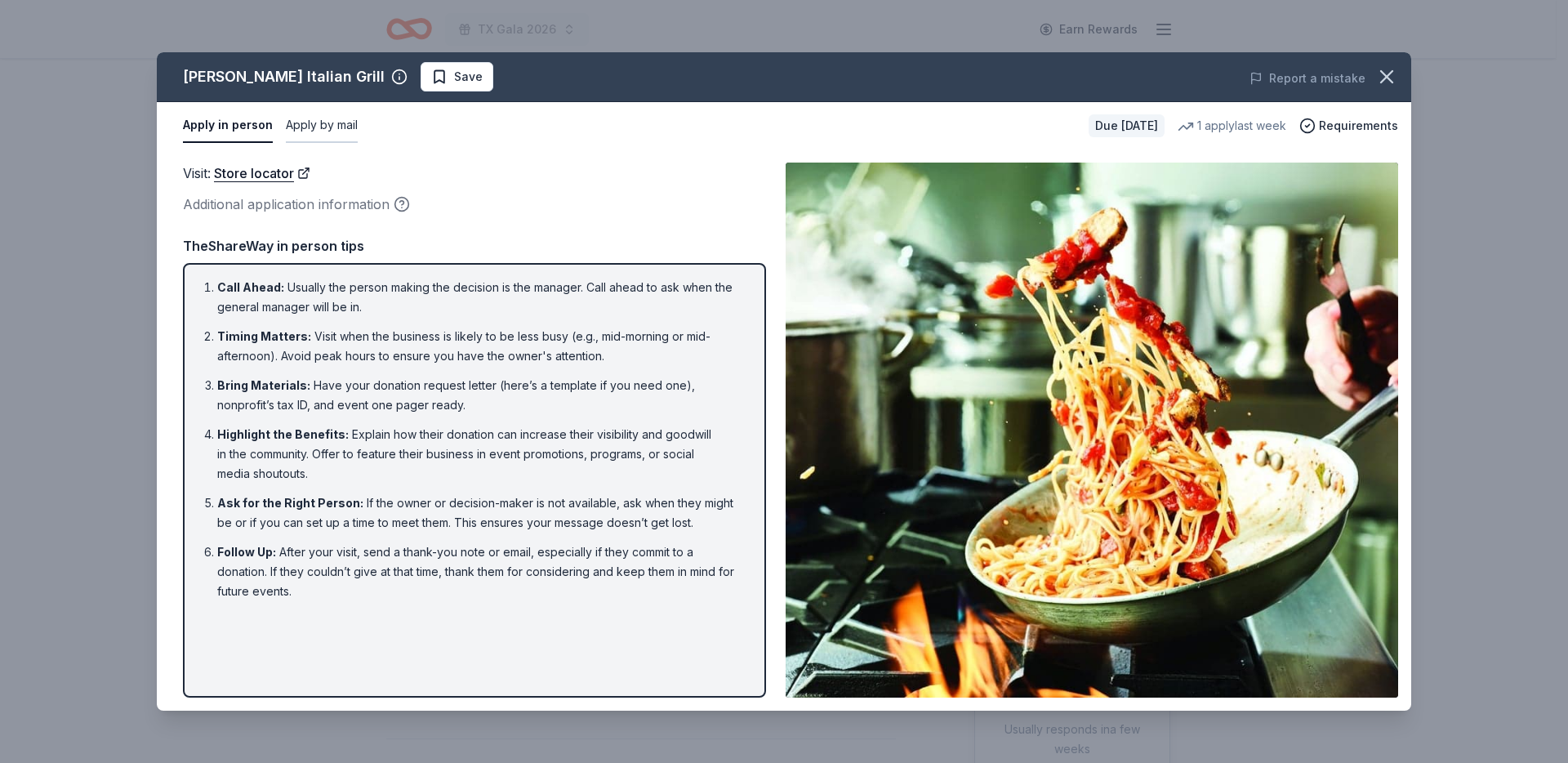
click at [316, 125] on button "Apply by mail" at bounding box center [322, 125] width 72 height 34
